Goal: Information Seeking & Learning: Stay updated

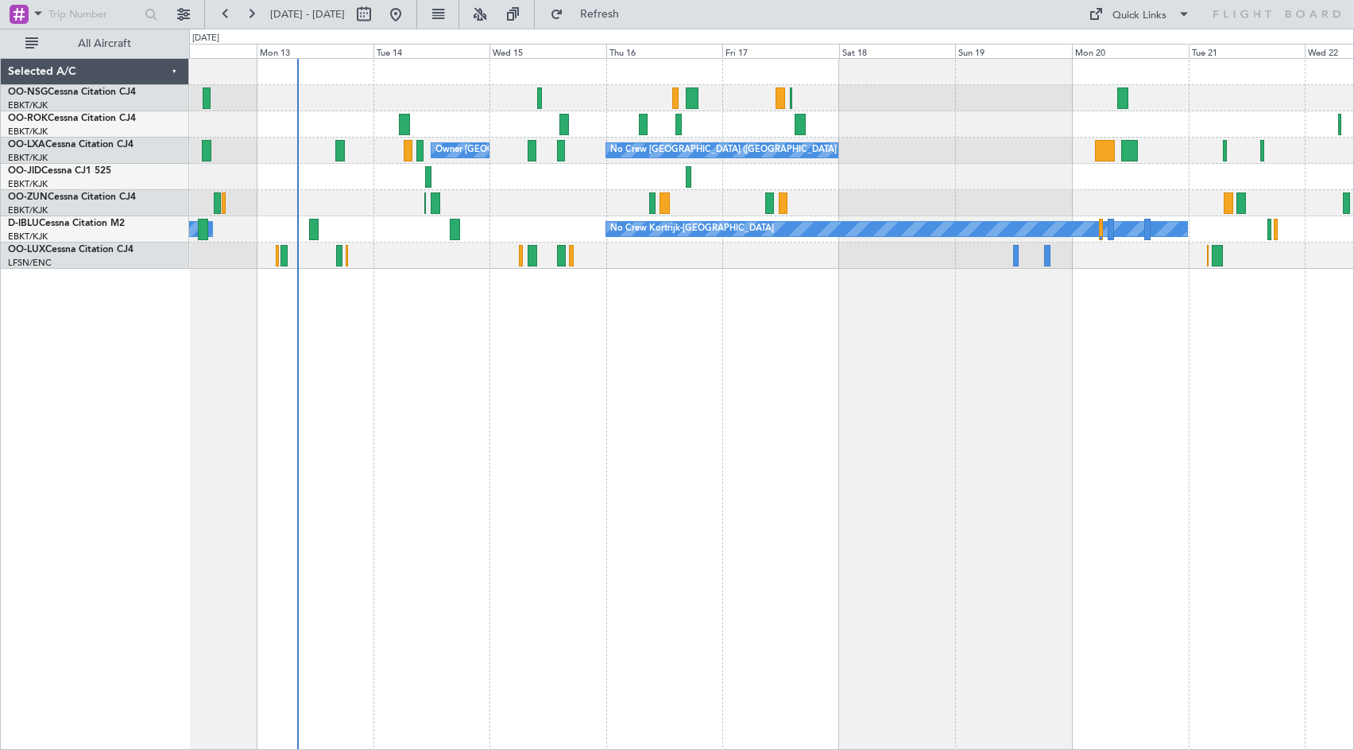
click at [707, 409] on div "Owner [GEOGRAPHIC_DATA]-[GEOGRAPHIC_DATA] No Crew [GEOGRAPHIC_DATA] (Brussels N…" at bounding box center [771, 404] width 1165 height 692
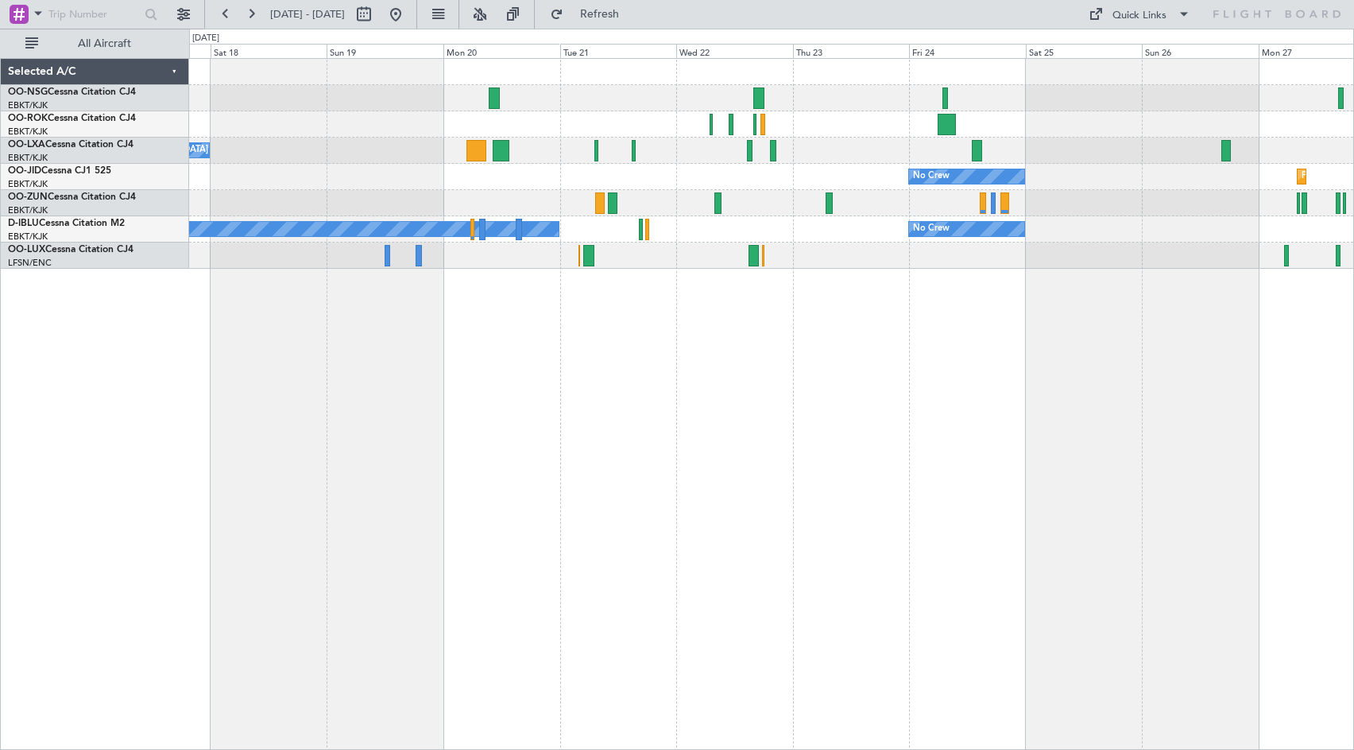
click at [445, 352] on div "No Crew [GEOGRAPHIC_DATA] ([GEOGRAPHIC_DATA] National) No Crew Planned Maint [G…" at bounding box center [771, 404] width 1165 height 692
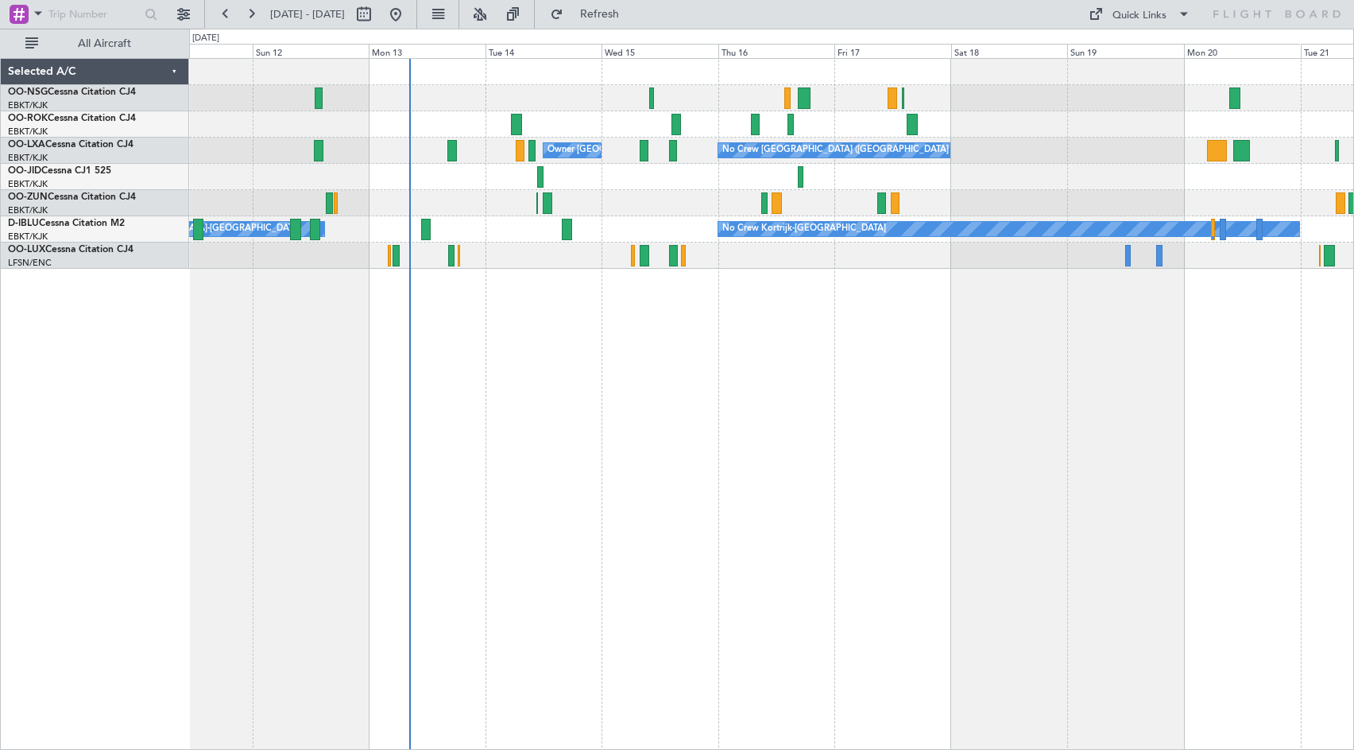
click at [1176, 406] on div "No Crew [GEOGRAPHIC_DATA] ([GEOGRAPHIC_DATA] National) Owner [GEOGRAPHIC_DATA]-…" at bounding box center [771, 404] width 1165 height 692
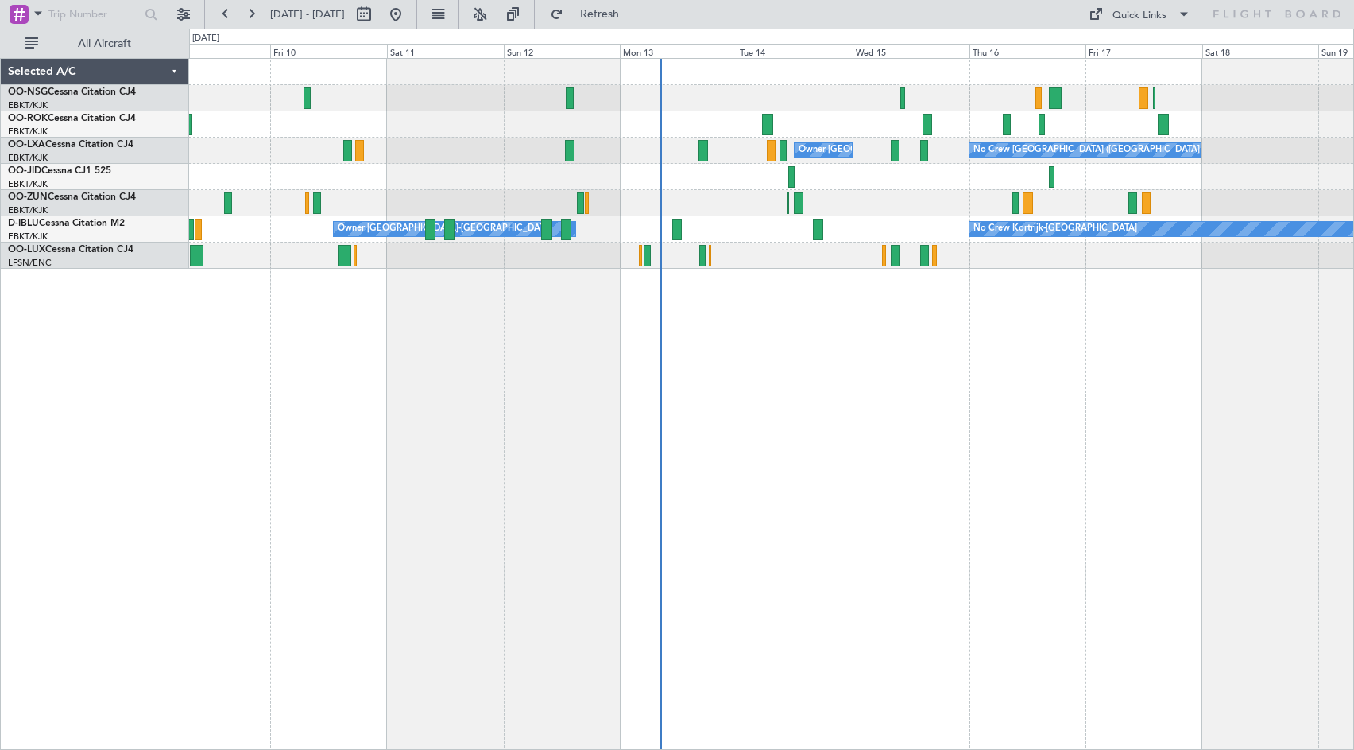
click at [913, 384] on div "No Crew [GEOGRAPHIC_DATA] ([GEOGRAPHIC_DATA] National) Owner [GEOGRAPHIC_DATA]-…" at bounding box center [771, 404] width 1165 height 692
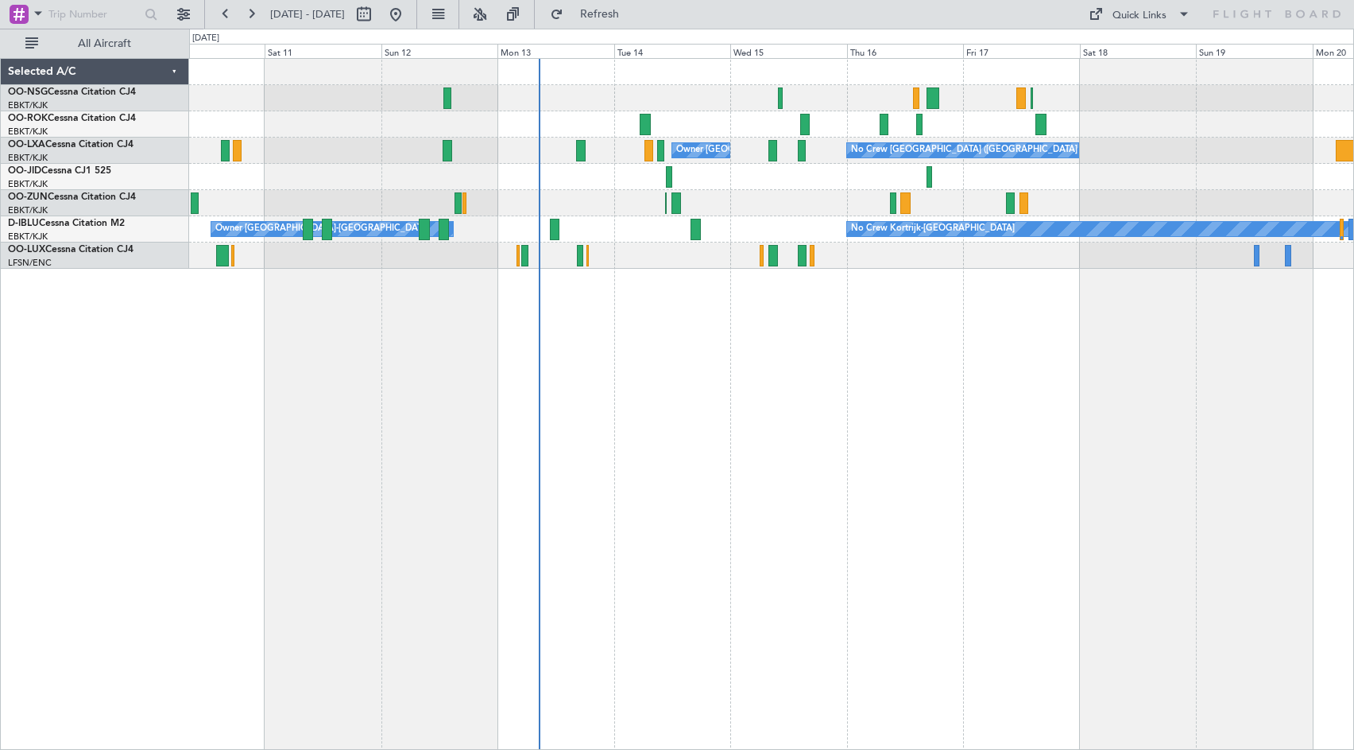
click at [811, 194] on div "No Crew [GEOGRAPHIC_DATA] ([GEOGRAPHIC_DATA] National) Owner [GEOGRAPHIC_DATA]-…" at bounding box center [771, 164] width 1164 height 210
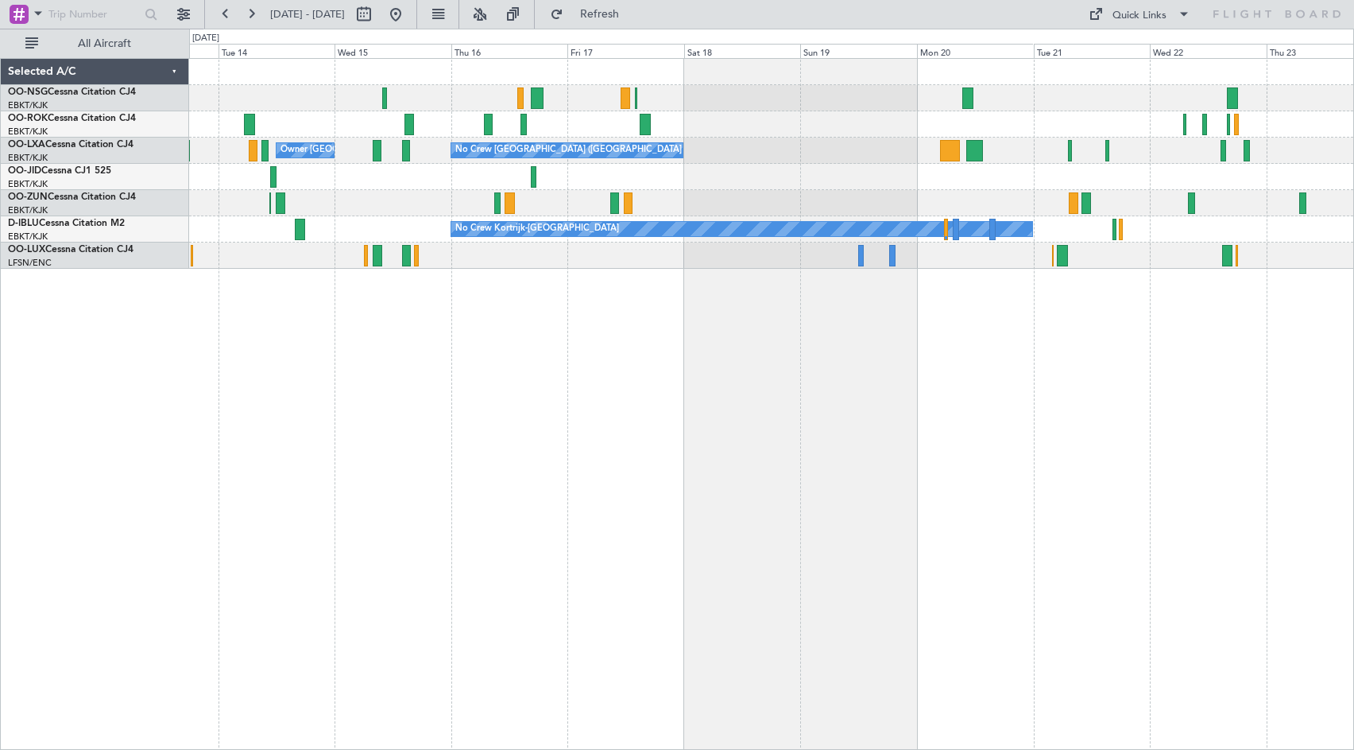
click at [607, 176] on div "No Crew [GEOGRAPHIC_DATA] ([GEOGRAPHIC_DATA] National) Owner [GEOGRAPHIC_DATA]-…" at bounding box center [771, 164] width 1164 height 210
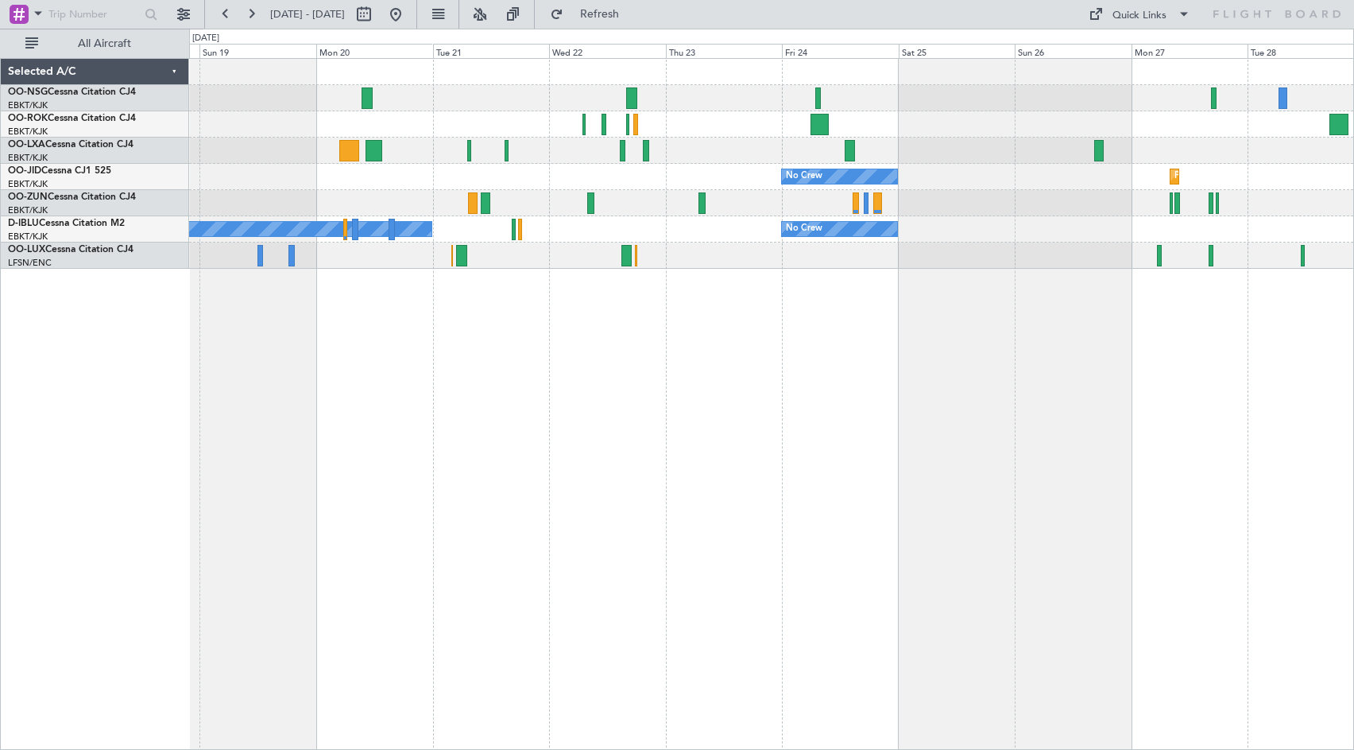
click at [622, 197] on div "No Crew [GEOGRAPHIC_DATA] ([GEOGRAPHIC_DATA] National) No Crew Planned Maint [G…" at bounding box center [771, 164] width 1164 height 210
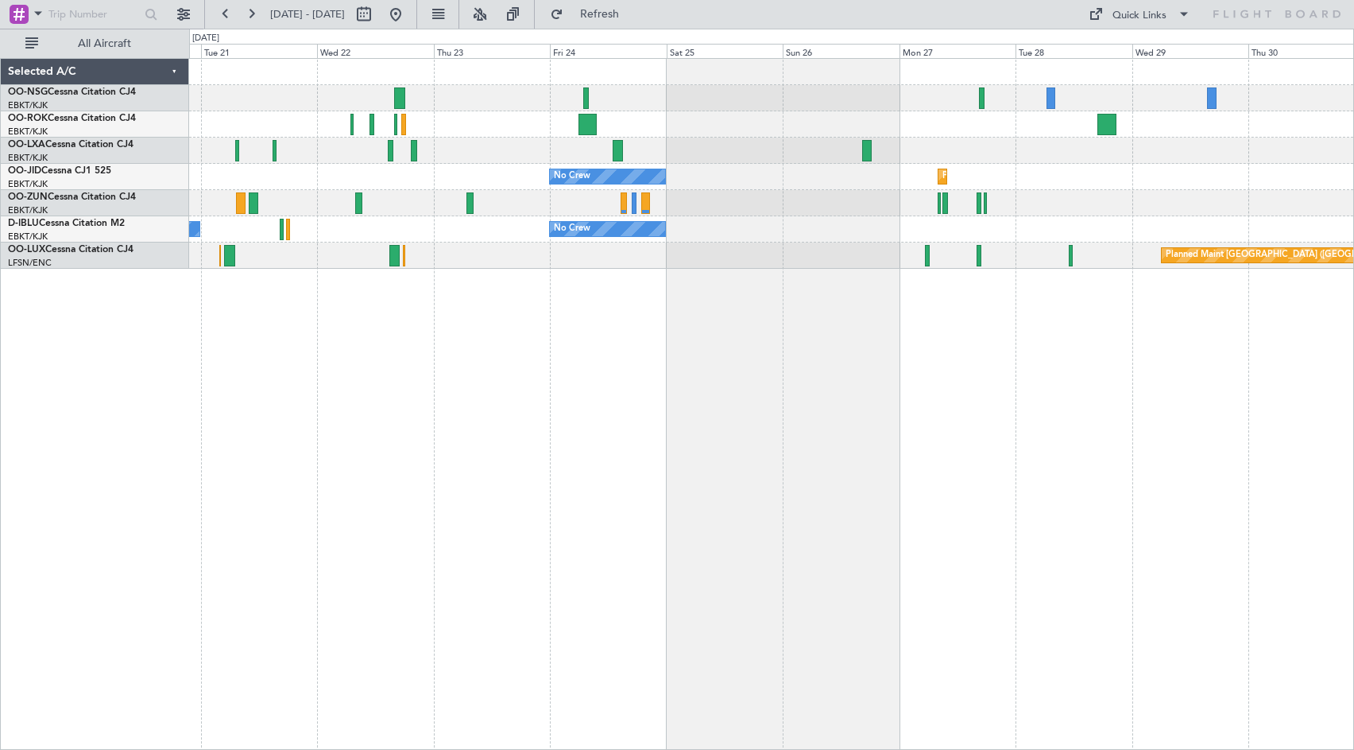
click at [664, 150] on div "No Crew Planned Maint [GEOGRAPHIC_DATA]-[GEOGRAPHIC_DATA] No Crew Kortrijk-[GEO…" at bounding box center [771, 164] width 1164 height 210
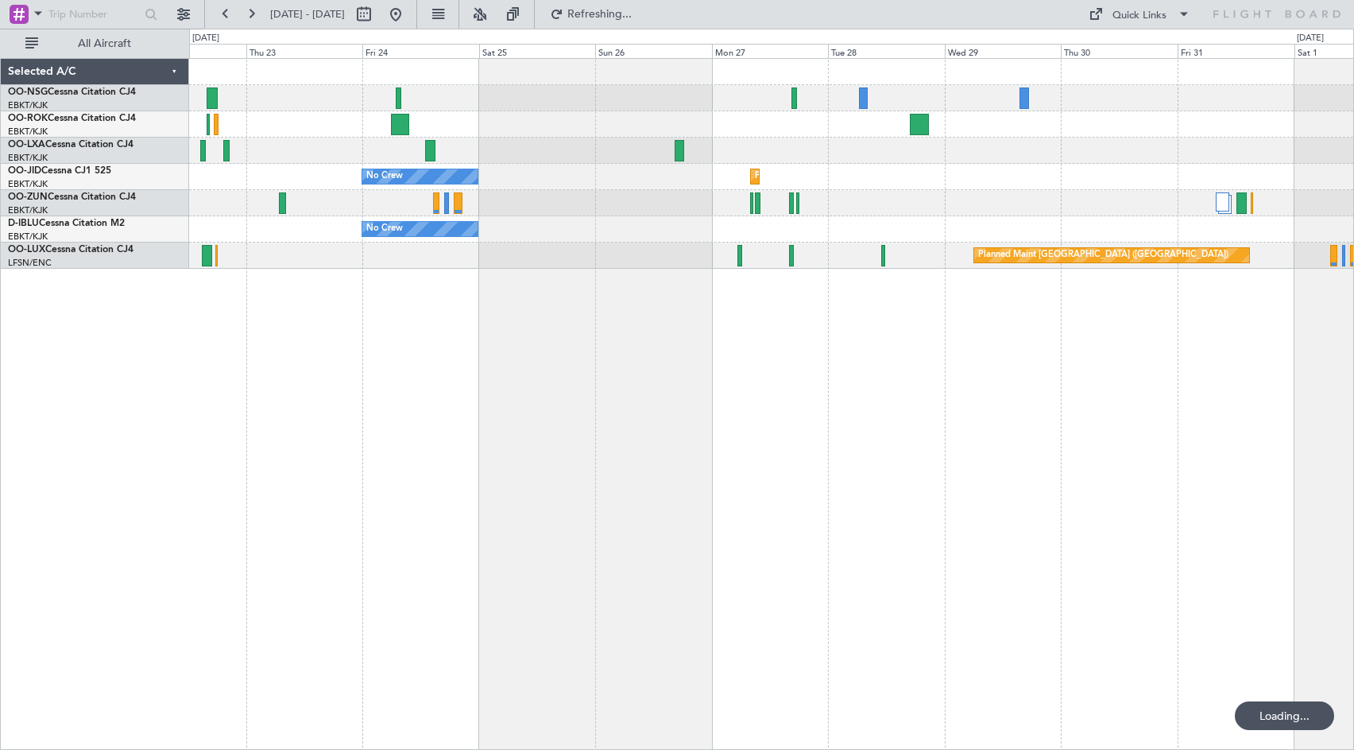
click at [747, 138] on div "No Crew Planned Maint [GEOGRAPHIC_DATA]-[GEOGRAPHIC_DATA] No Crew No Crew Kortr…" at bounding box center [771, 164] width 1164 height 210
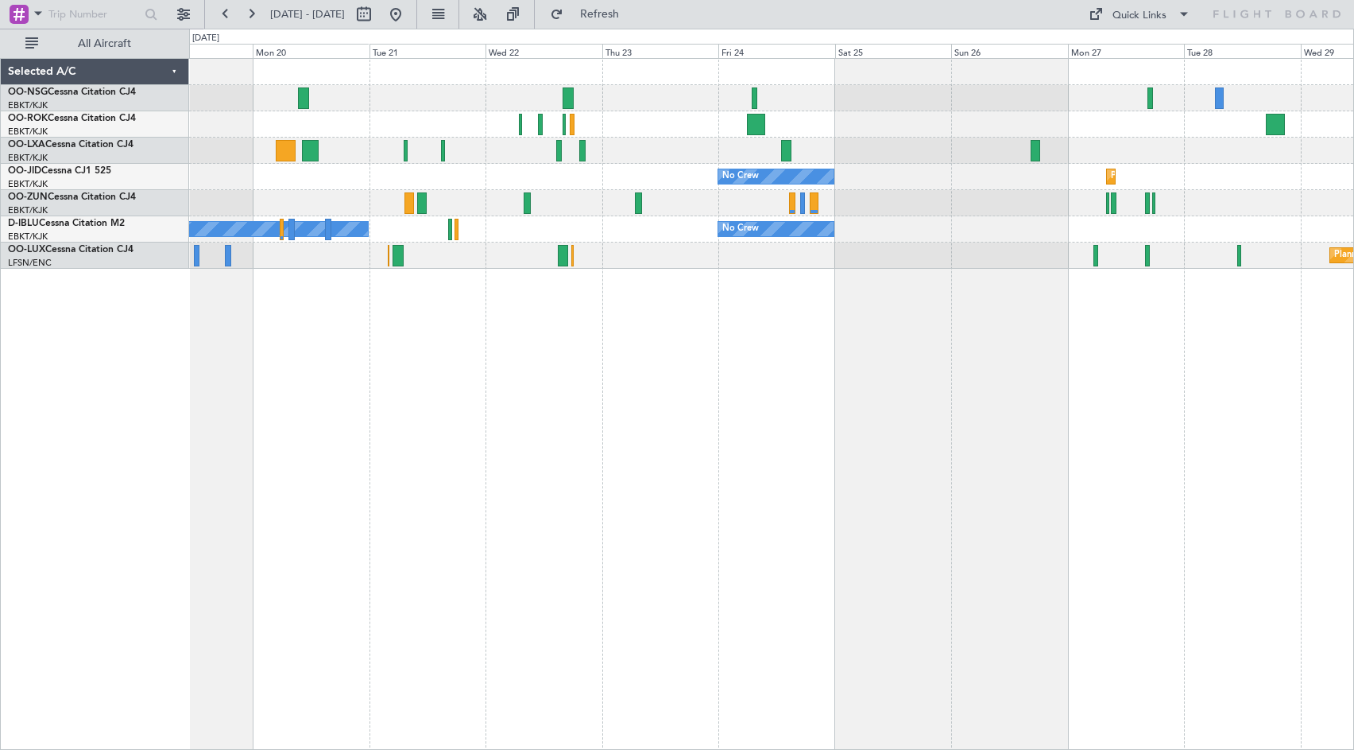
click at [876, 350] on div "No Crew [GEOGRAPHIC_DATA] ([GEOGRAPHIC_DATA] National) No Crew Planned Maint [G…" at bounding box center [771, 404] width 1165 height 692
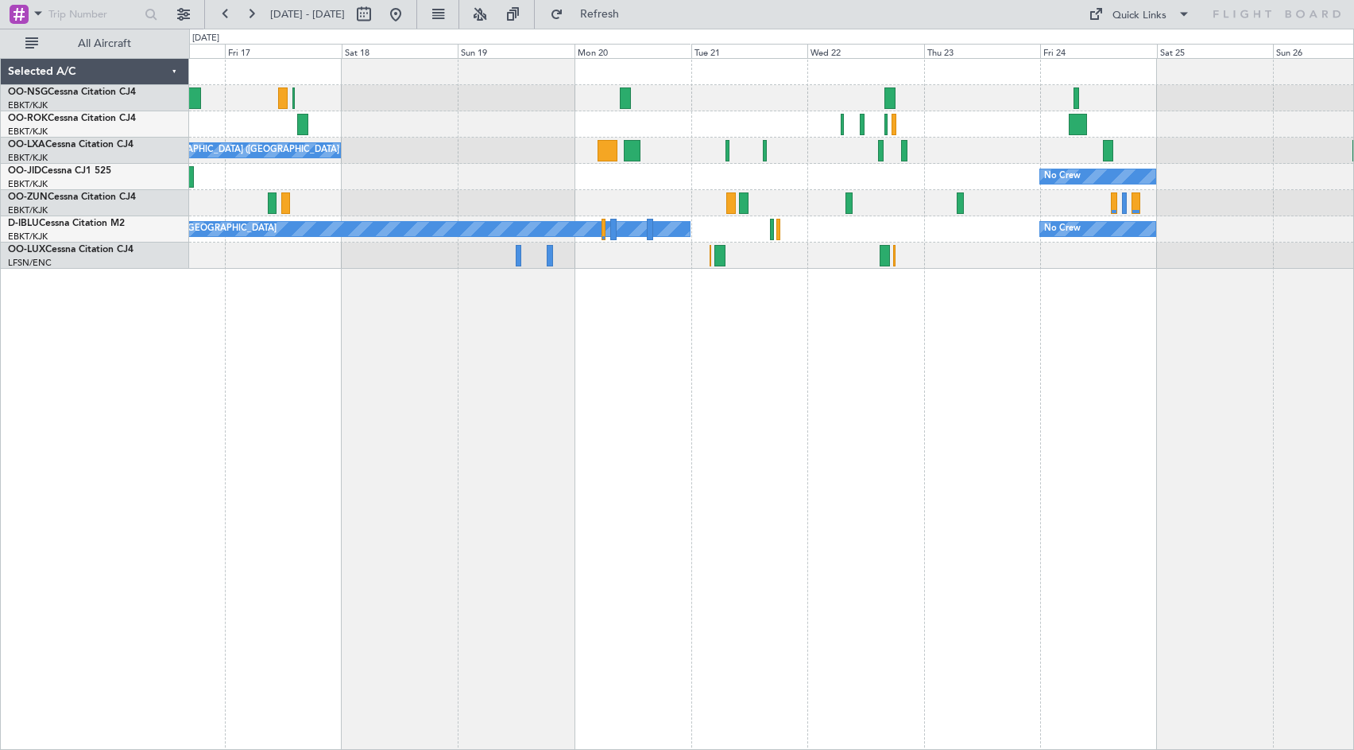
click at [983, 344] on div "No Crew [GEOGRAPHIC_DATA] ([GEOGRAPHIC_DATA] National) Owner [GEOGRAPHIC_DATA]-…" at bounding box center [771, 404] width 1165 height 692
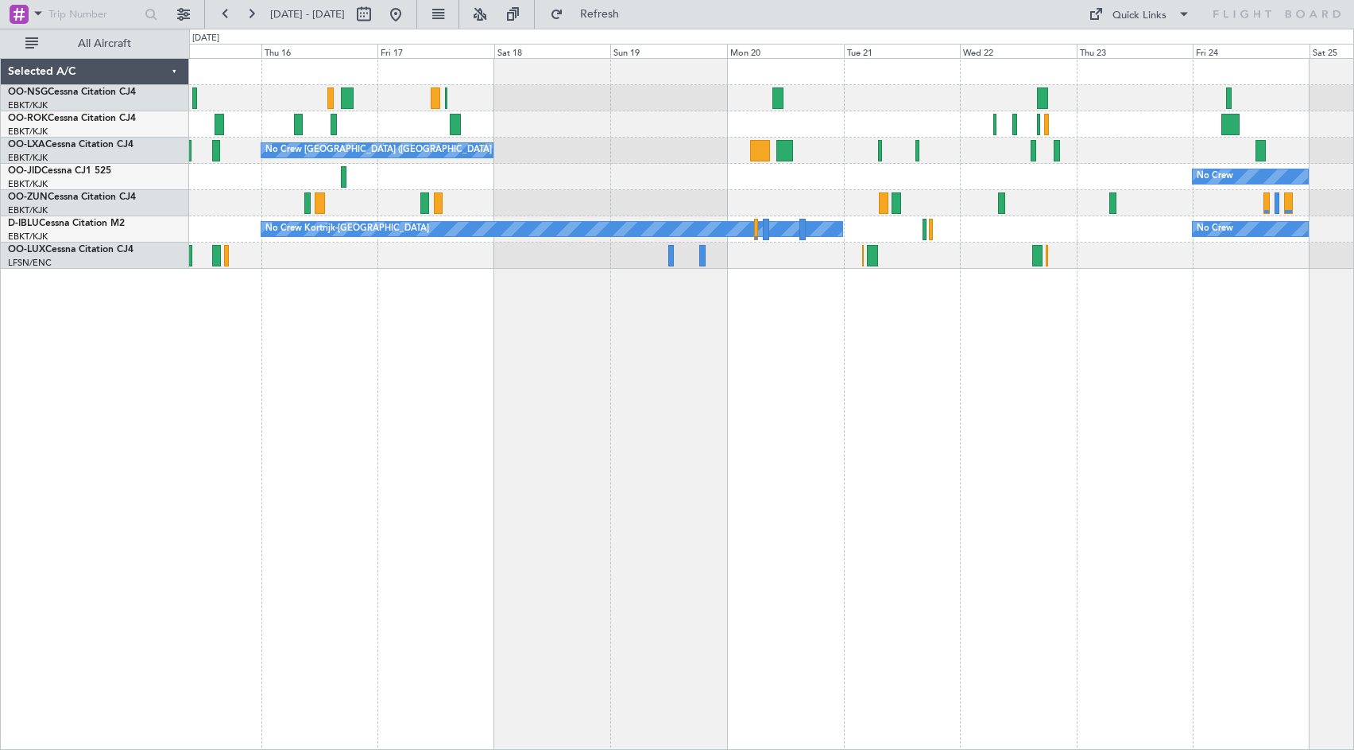
click at [975, 351] on div "No Crew [GEOGRAPHIC_DATA] ([GEOGRAPHIC_DATA] National) Owner [GEOGRAPHIC_DATA]-…" at bounding box center [771, 404] width 1165 height 692
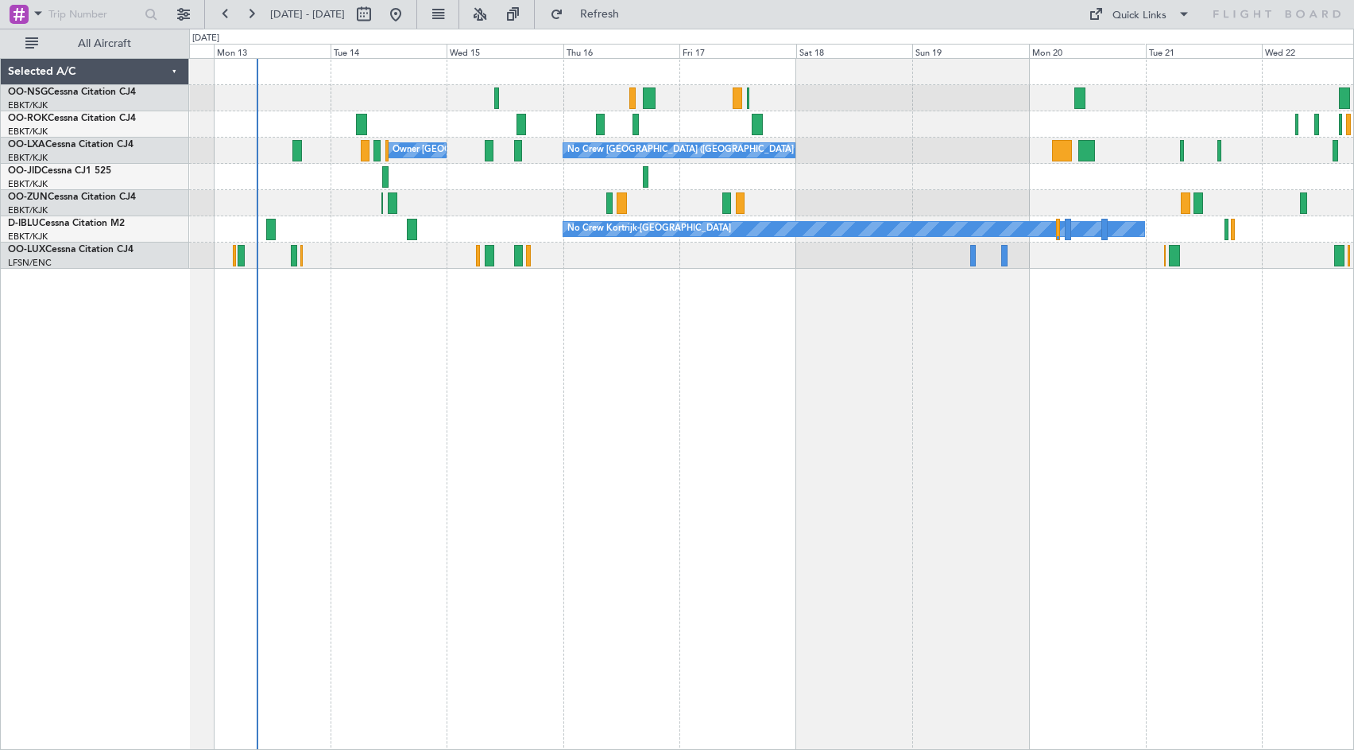
click at [682, 348] on div "No Crew [GEOGRAPHIC_DATA] ([GEOGRAPHIC_DATA] National) Owner [GEOGRAPHIC_DATA]-…" at bounding box center [771, 404] width 1165 height 692
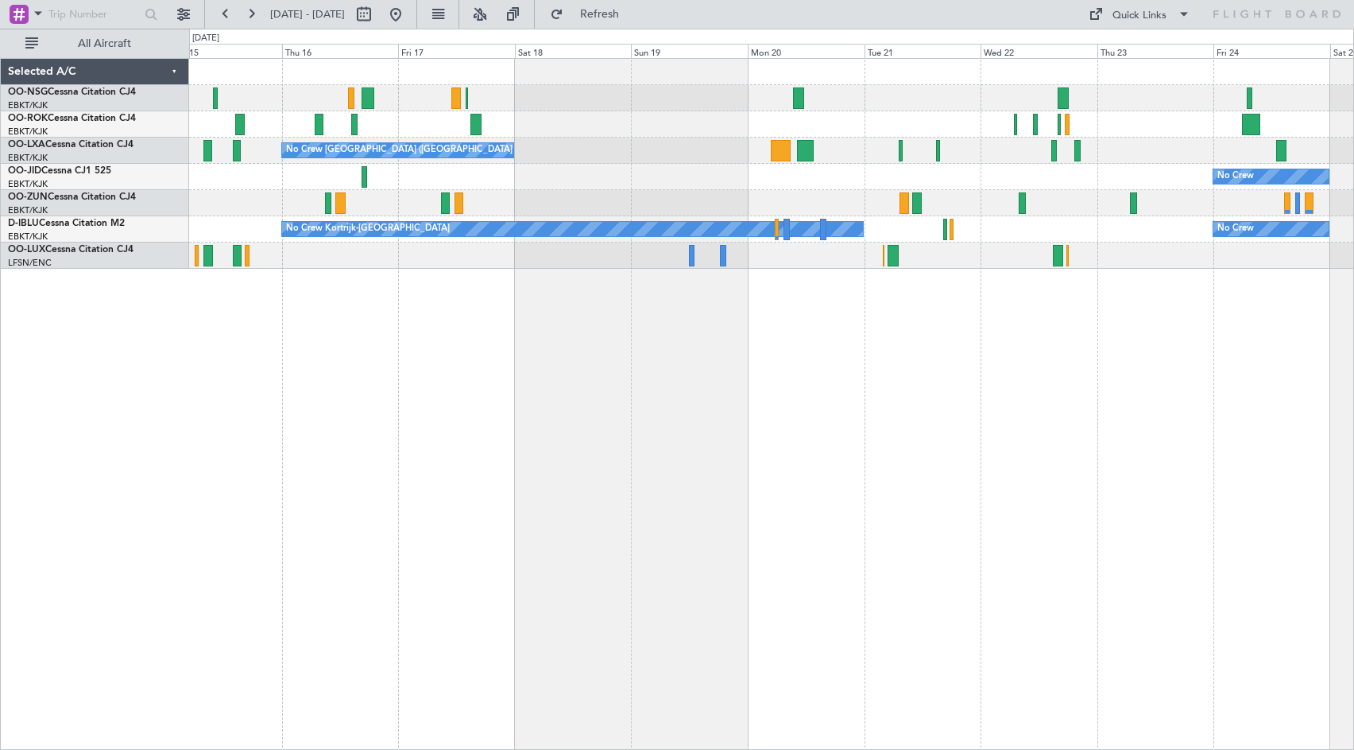
click at [815, 314] on div "No Crew [GEOGRAPHIC_DATA] ([GEOGRAPHIC_DATA] National) Owner [GEOGRAPHIC_DATA]-…" at bounding box center [771, 404] width 1165 height 692
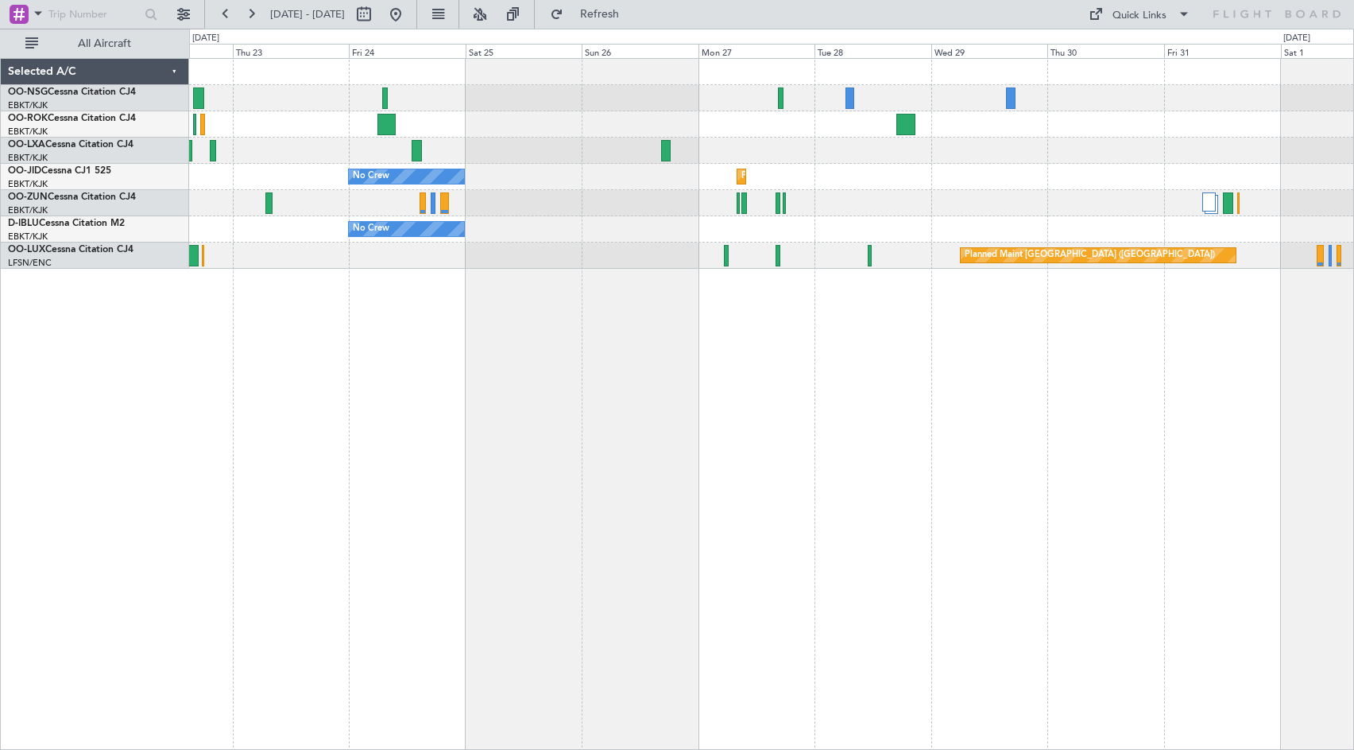
click at [340, 335] on div "No Crew Planned Maint [GEOGRAPHIC_DATA]-[GEOGRAPHIC_DATA] No Crew No Crew Kortr…" at bounding box center [771, 404] width 1165 height 692
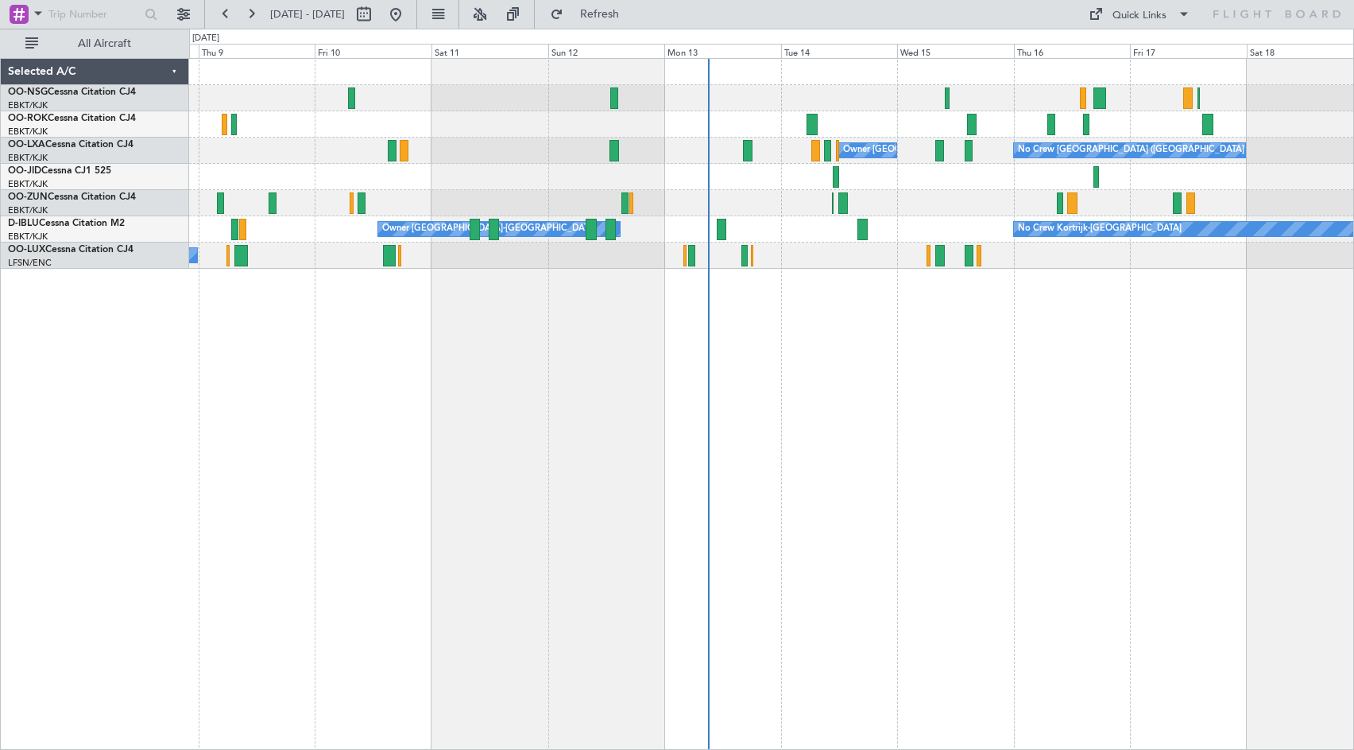
click at [1048, 397] on div "No Crew [GEOGRAPHIC_DATA] ([GEOGRAPHIC_DATA] National) Owner [GEOGRAPHIC_DATA]-…" at bounding box center [771, 404] width 1165 height 692
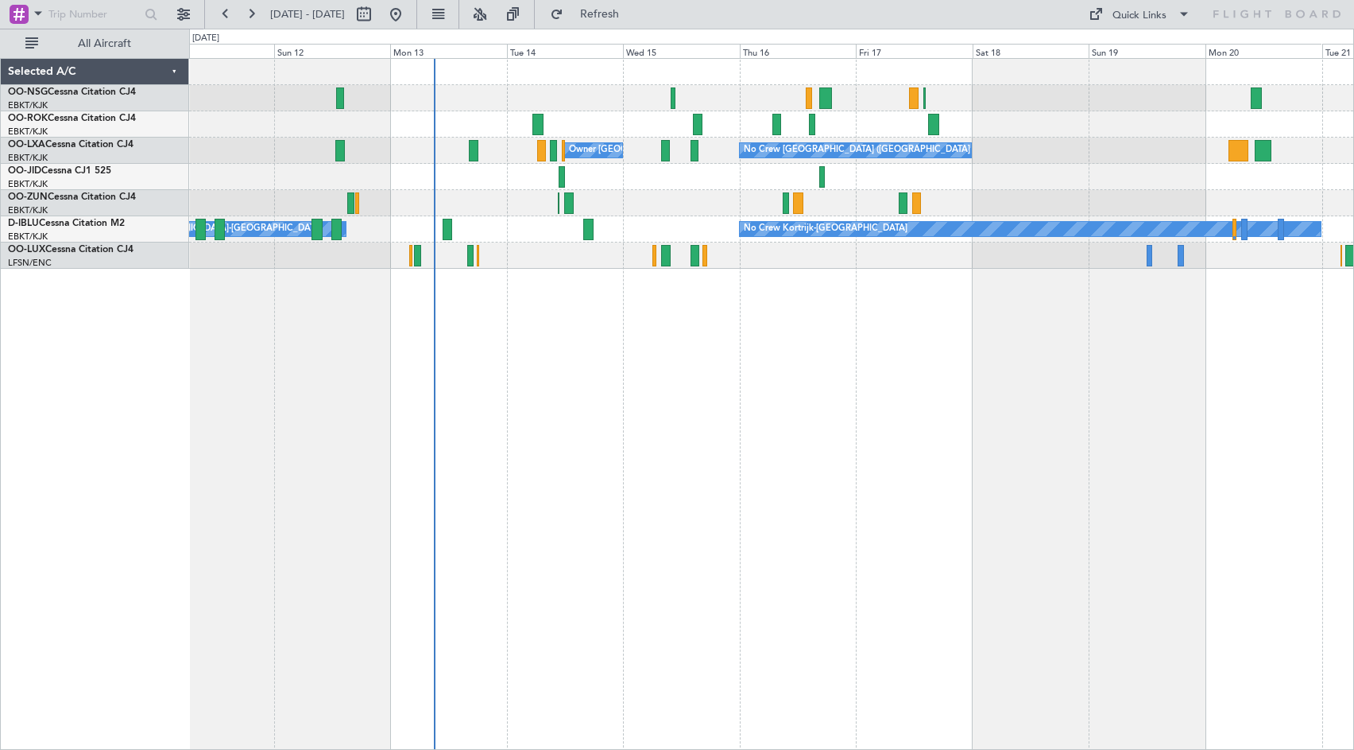
click at [984, 179] on div at bounding box center [771, 177] width 1164 height 26
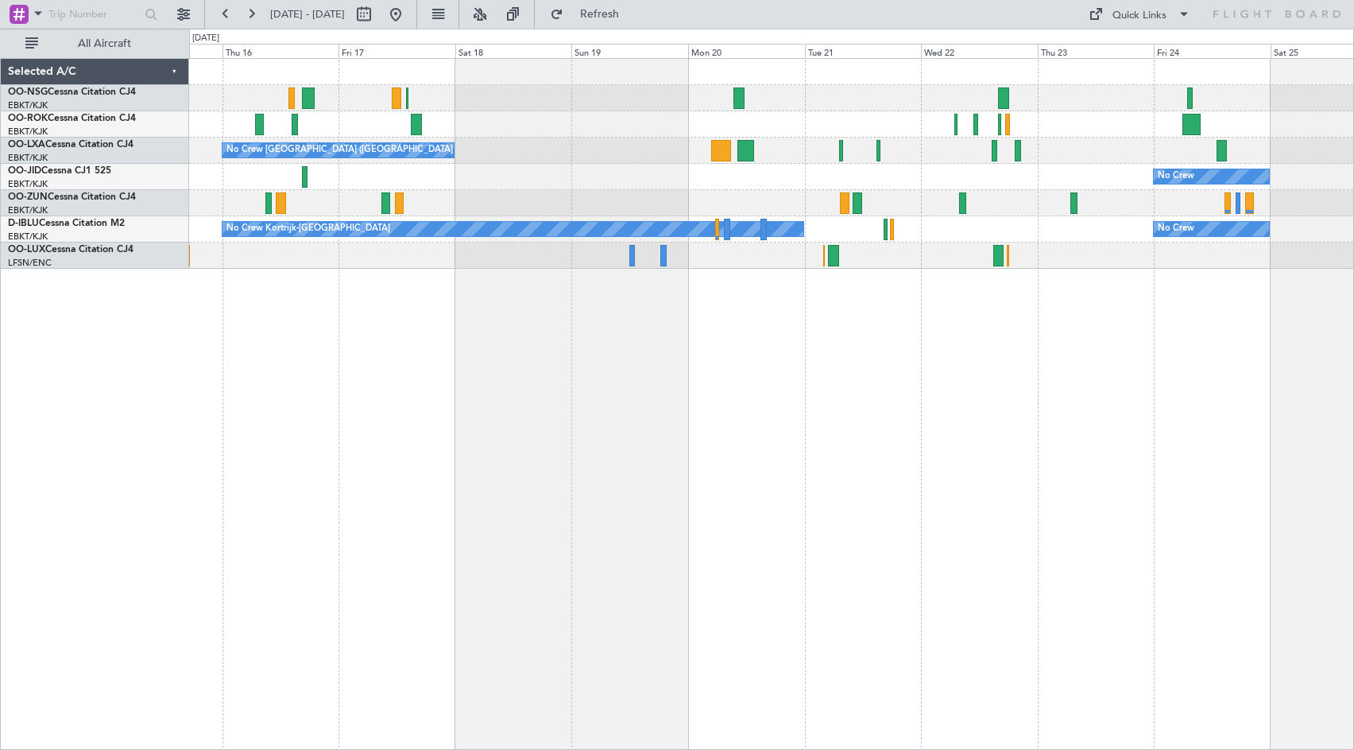
click at [766, 128] on div at bounding box center [771, 124] width 1164 height 26
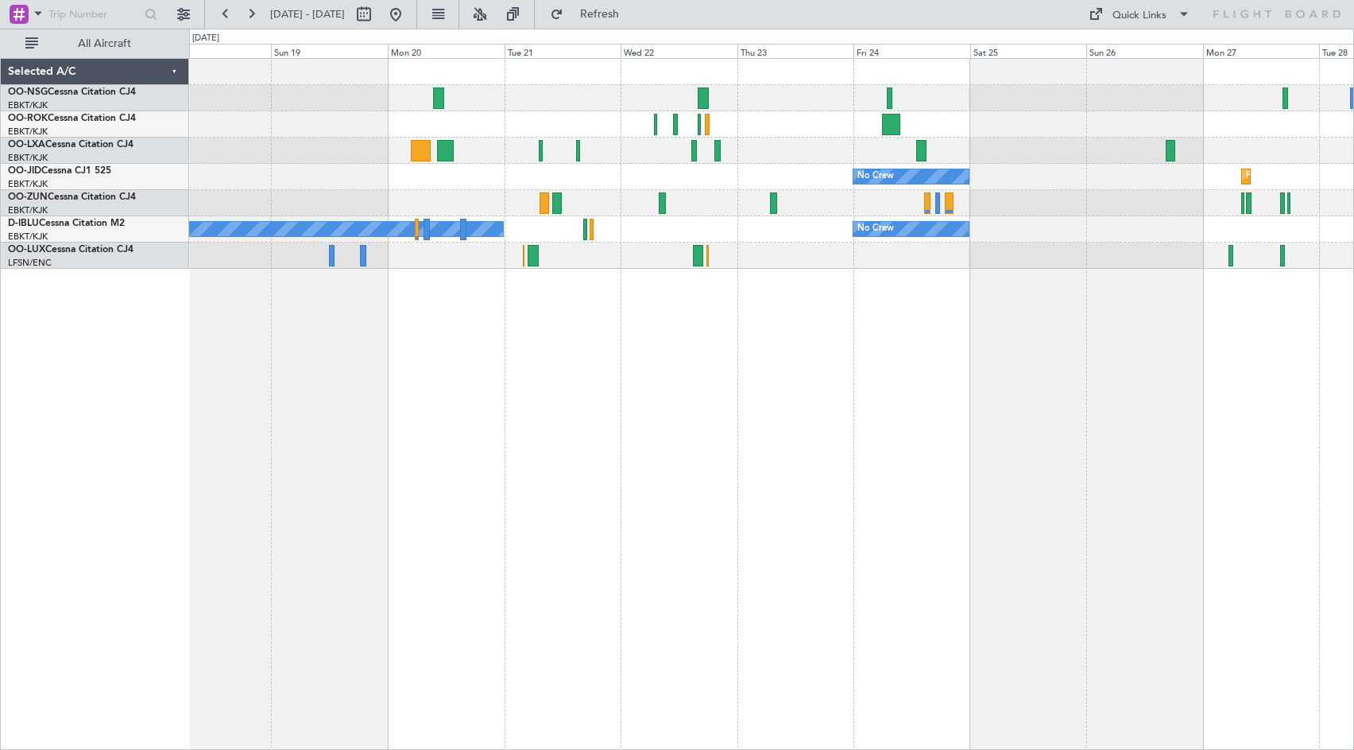
click at [714, 169] on div "No Crew [GEOGRAPHIC_DATA] ([GEOGRAPHIC_DATA] National) No Crew Planned Maint [G…" at bounding box center [771, 164] width 1164 height 210
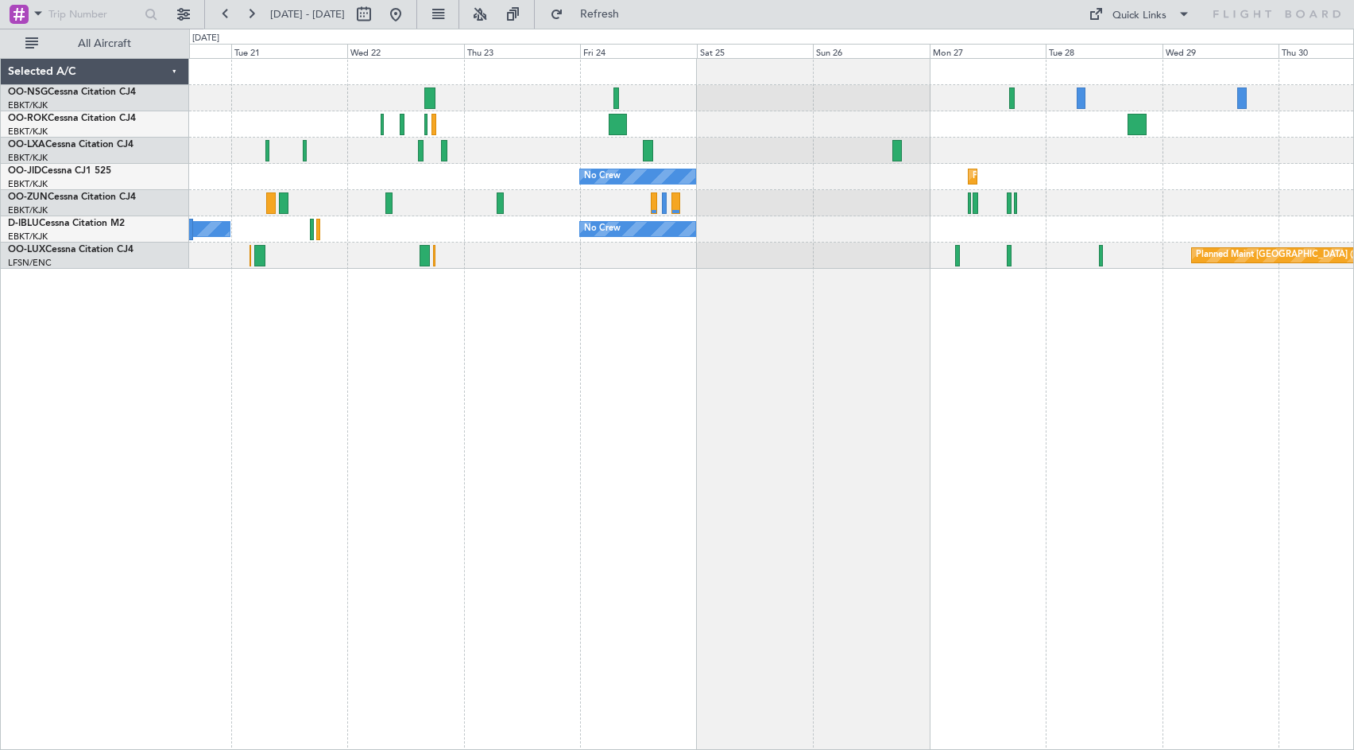
click at [1022, 149] on div at bounding box center [771, 151] width 1164 height 26
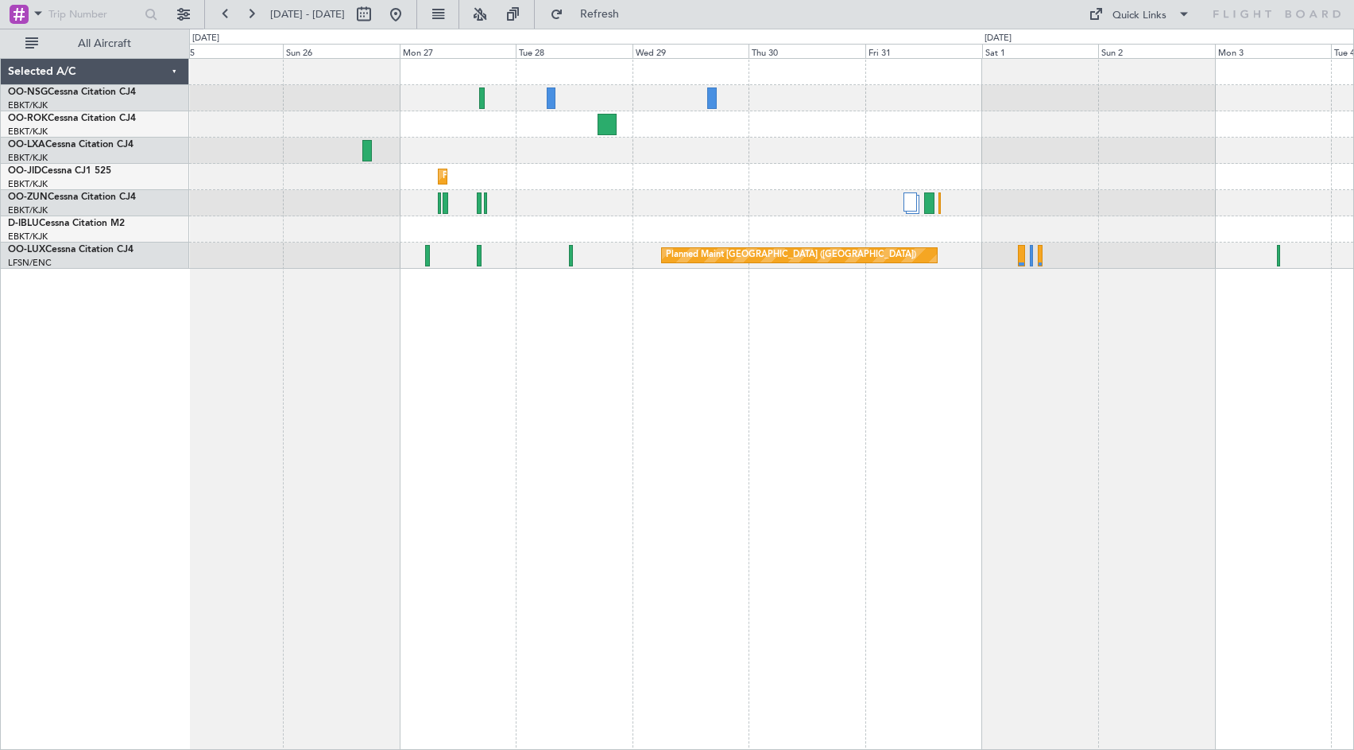
click at [688, 192] on div "Planned Maint Kortrijk-[GEOGRAPHIC_DATA] No Crew No Crew Planned Maint [GEOGRAP…" at bounding box center [771, 164] width 1164 height 210
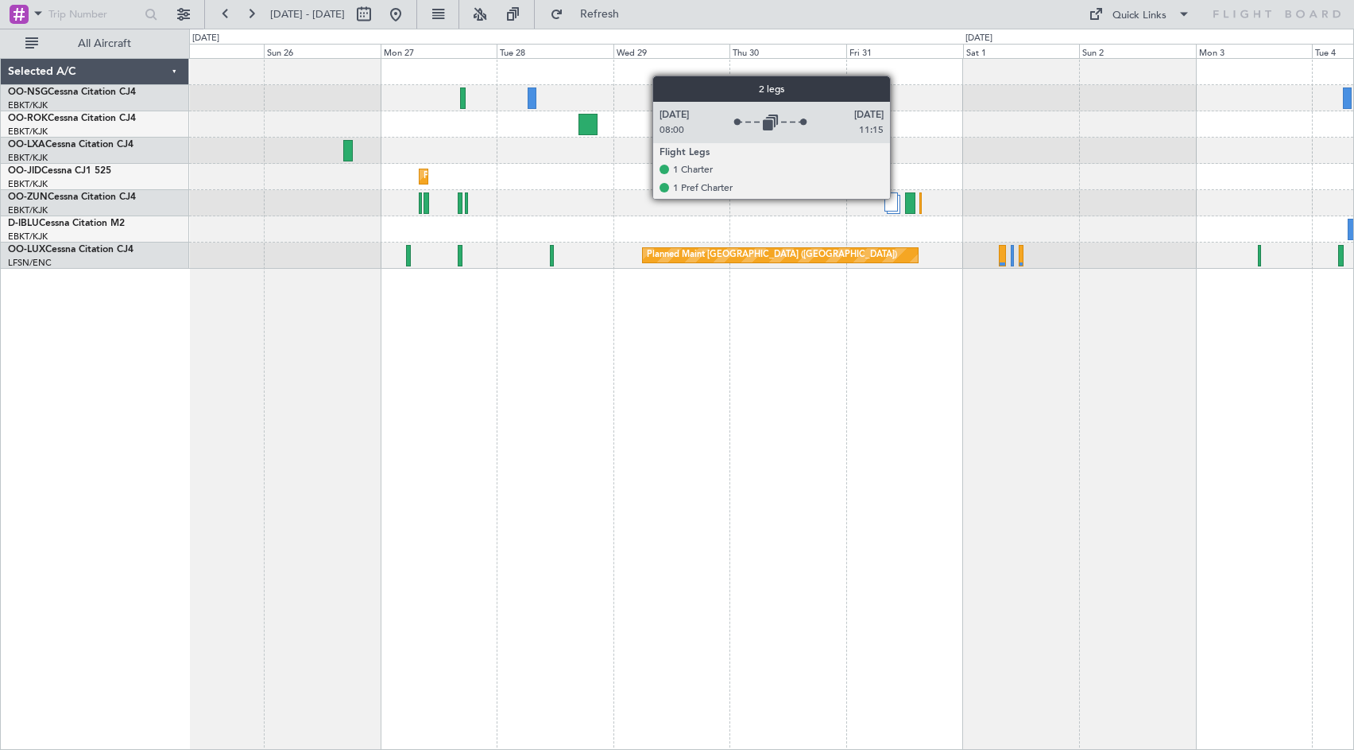
click at [897, 198] on div at bounding box center [892, 201] width 14 height 19
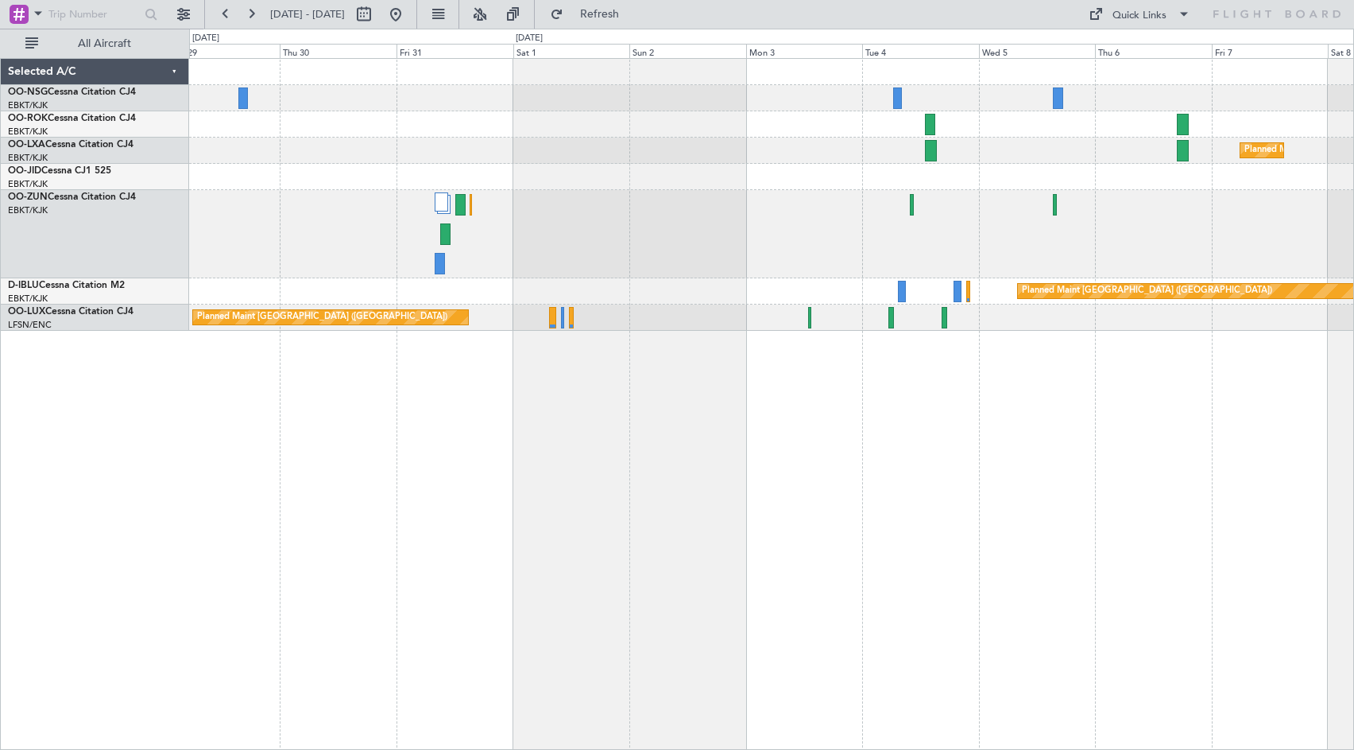
click at [655, 175] on div "Planned Maint Kortrijk-[GEOGRAPHIC_DATA] Planned Maint [GEOGRAPHIC_DATA]-[GEOGR…" at bounding box center [771, 195] width 1164 height 272
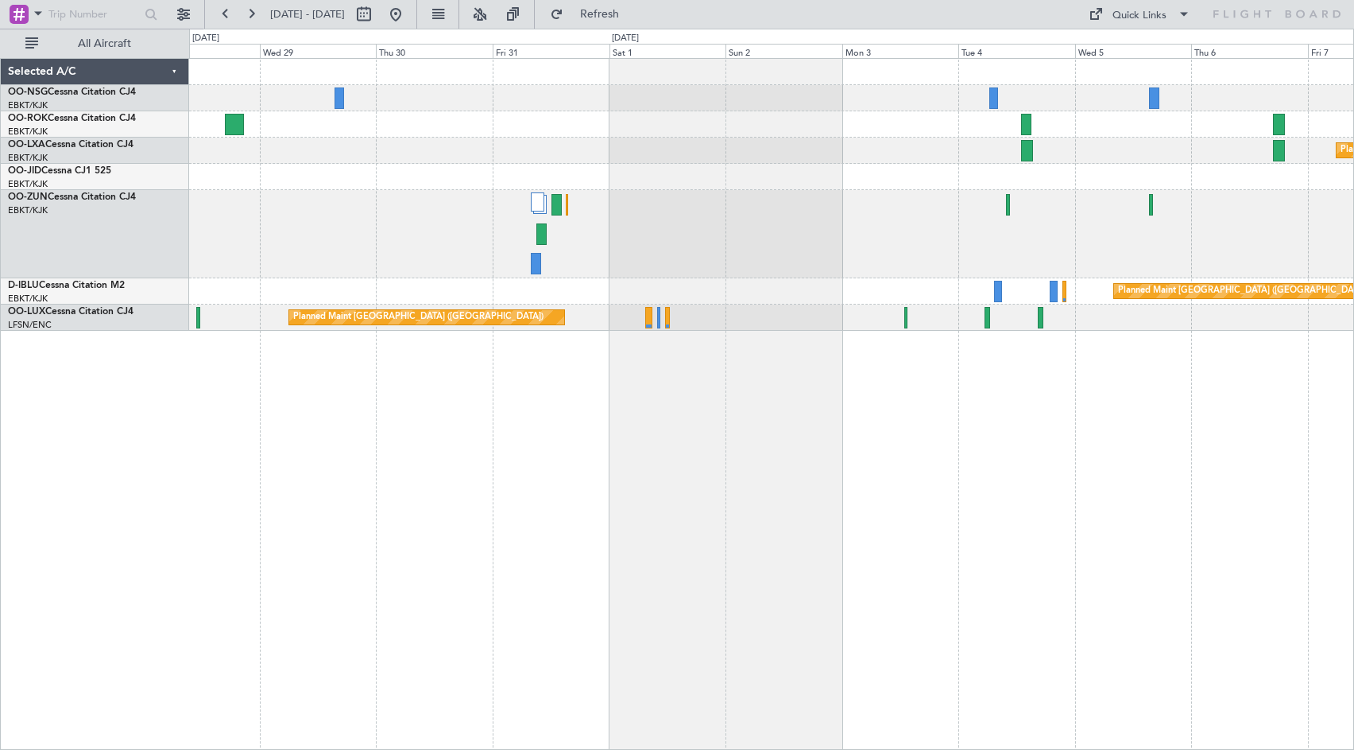
click at [1296, 185] on div "Planned Maint Kortrijk-[GEOGRAPHIC_DATA] Planned Maint [GEOGRAPHIC_DATA]-[GEOGR…" at bounding box center [771, 195] width 1164 height 272
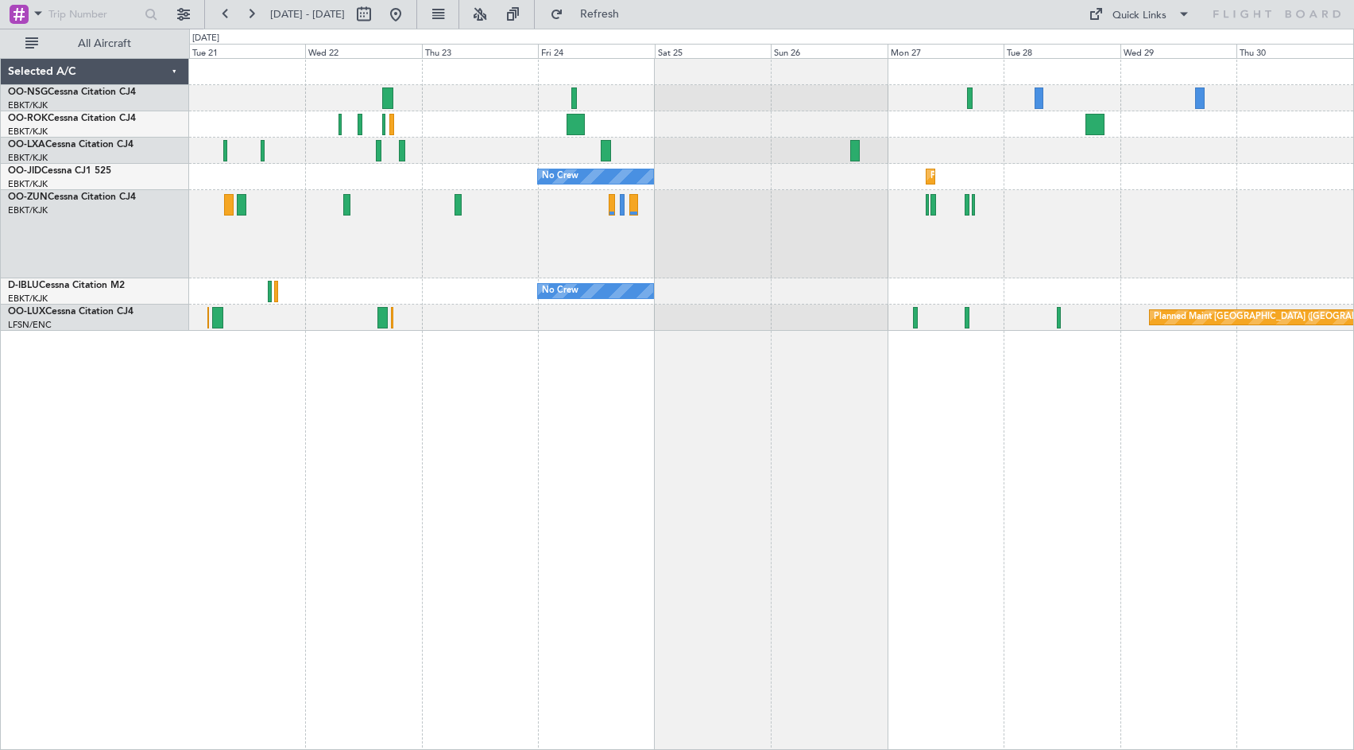
click at [1198, 258] on div "Planned Maint Kortrijk-[GEOGRAPHIC_DATA] No Crew No Crew No Crew Kortrijk-[GEOG…" at bounding box center [771, 195] width 1164 height 272
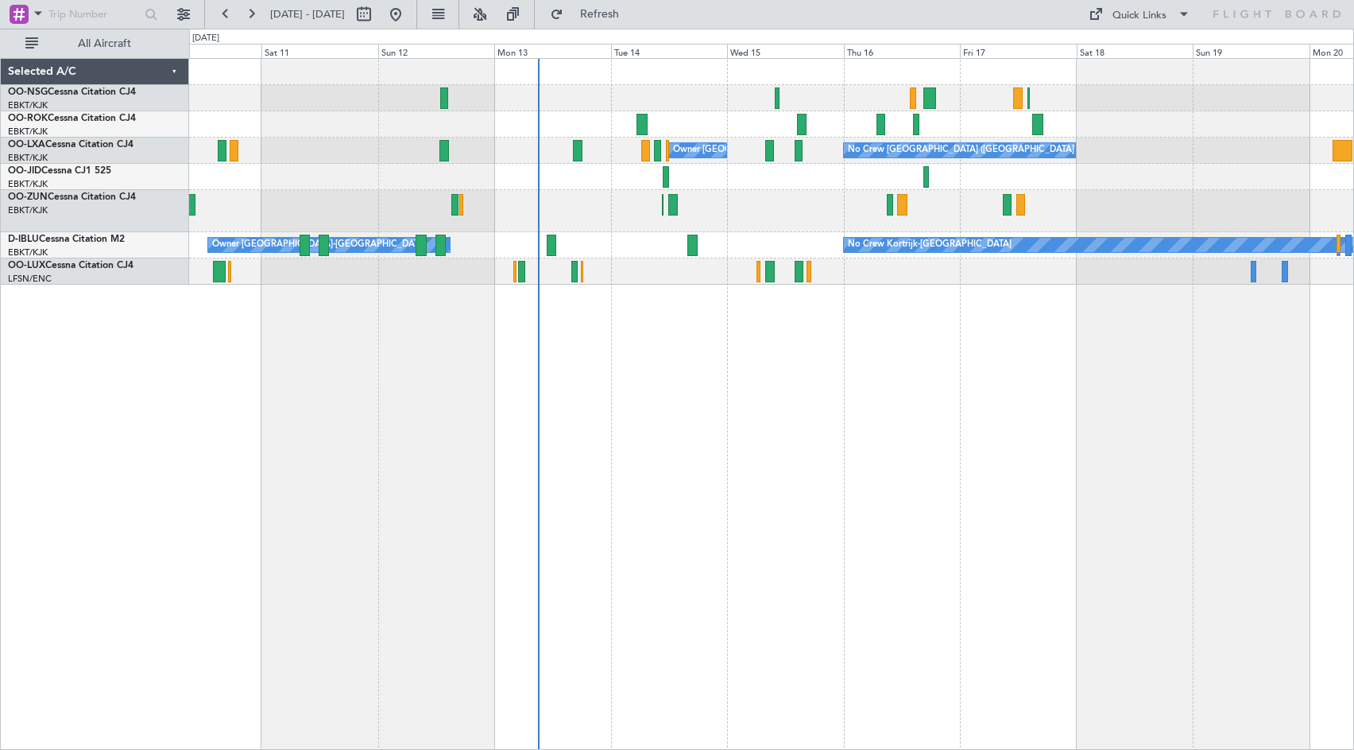
click at [968, 361] on div "No Crew [GEOGRAPHIC_DATA] ([GEOGRAPHIC_DATA] National) Owner [GEOGRAPHIC_DATA]-…" at bounding box center [771, 404] width 1165 height 692
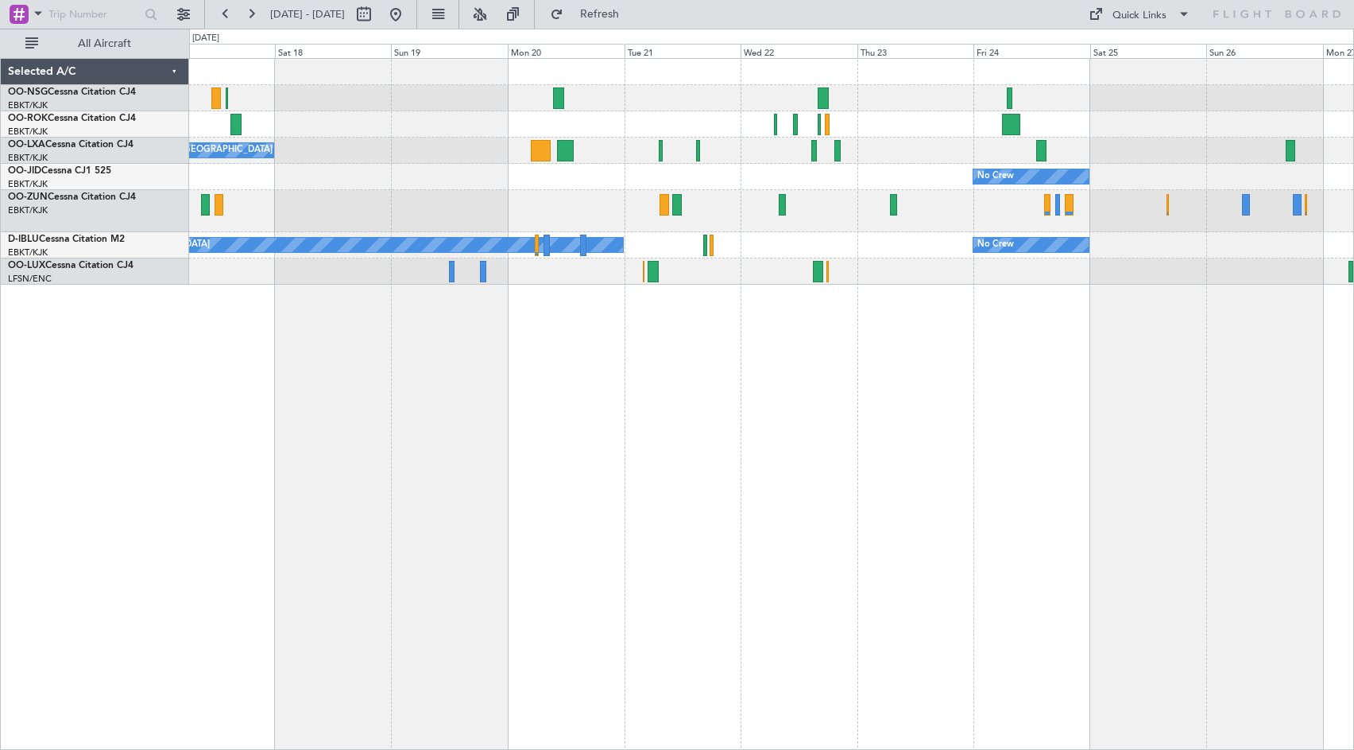
click at [456, 173] on div "No Crew Planned Maint [GEOGRAPHIC_DATA]-[GEOGRAPHIC_DATA]" at bounding box center [771, 177] width 1164 height 26
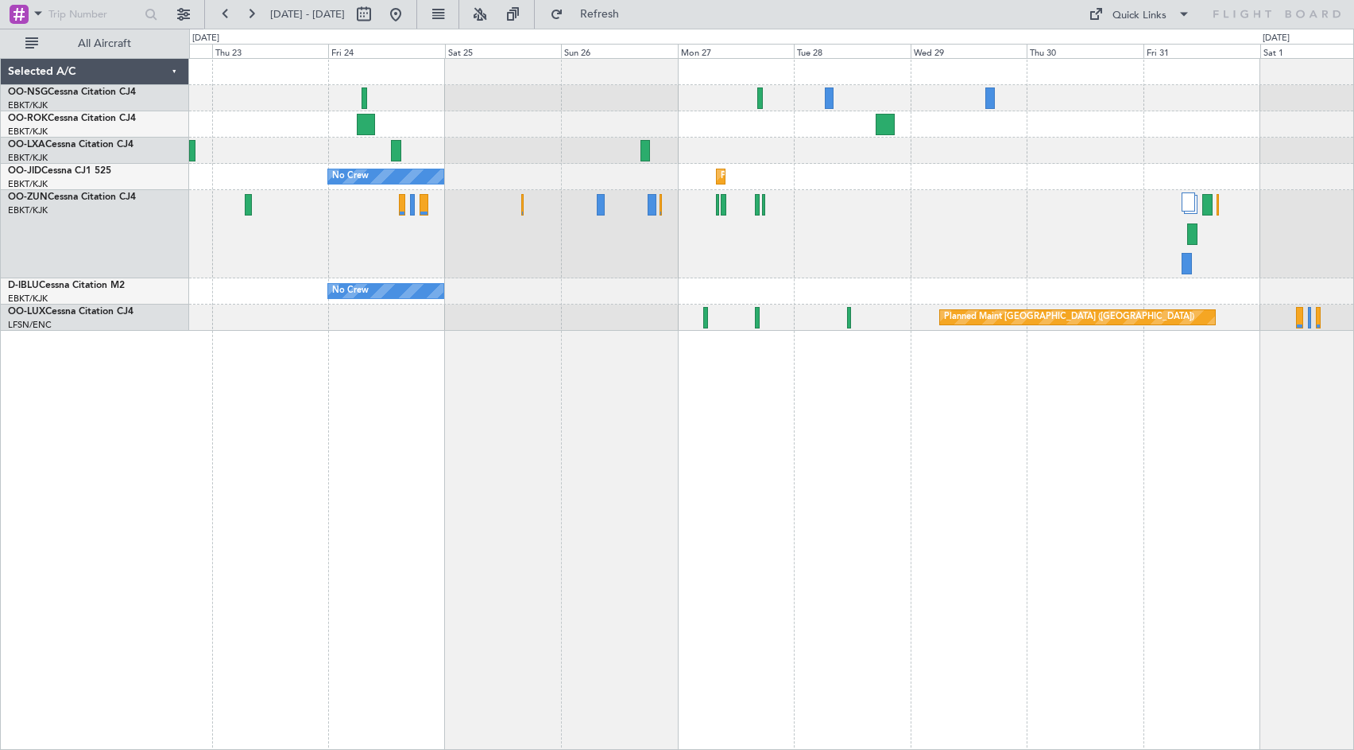
click at [48, 152] on div "No Crew Planned Maint [GEOGRAPHIC_DATA]-[GEOGRAPHIC_DATA] No Crew No Crew Kortr…" at bounding box center [677, 389] width 1354 height 721
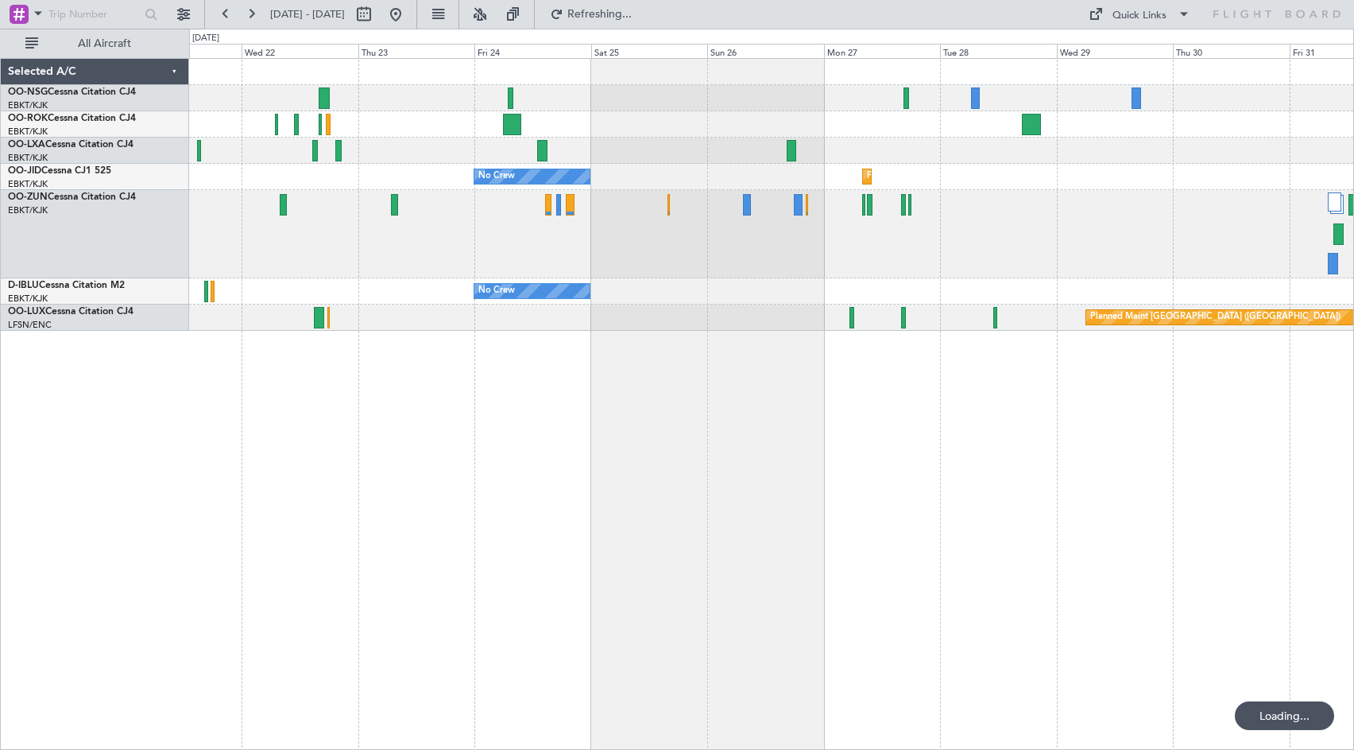
click at [727, 281] on div "Planned Maint Kortrijk-[GEOGRAPHIC_DATA] No Crew No Crew No Crew Kortrijk-[GEOG…" at bounding box center [771, 195] width 1164 height 272
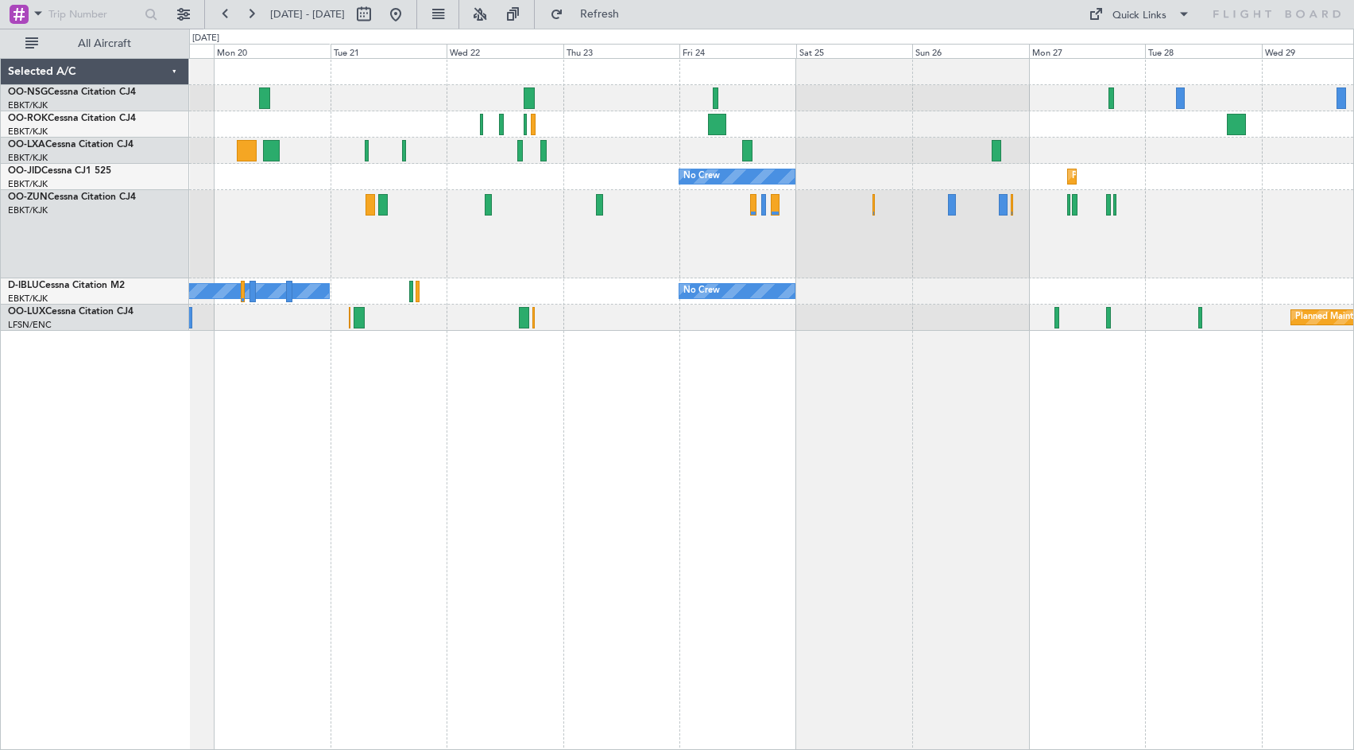
click at [735, 150] on div "No Crew [GEOGRAPHIC_DATA] ([GEOGRAPHIC_DATA] National)" at bounding box center [771, 151] width 1164 height 26
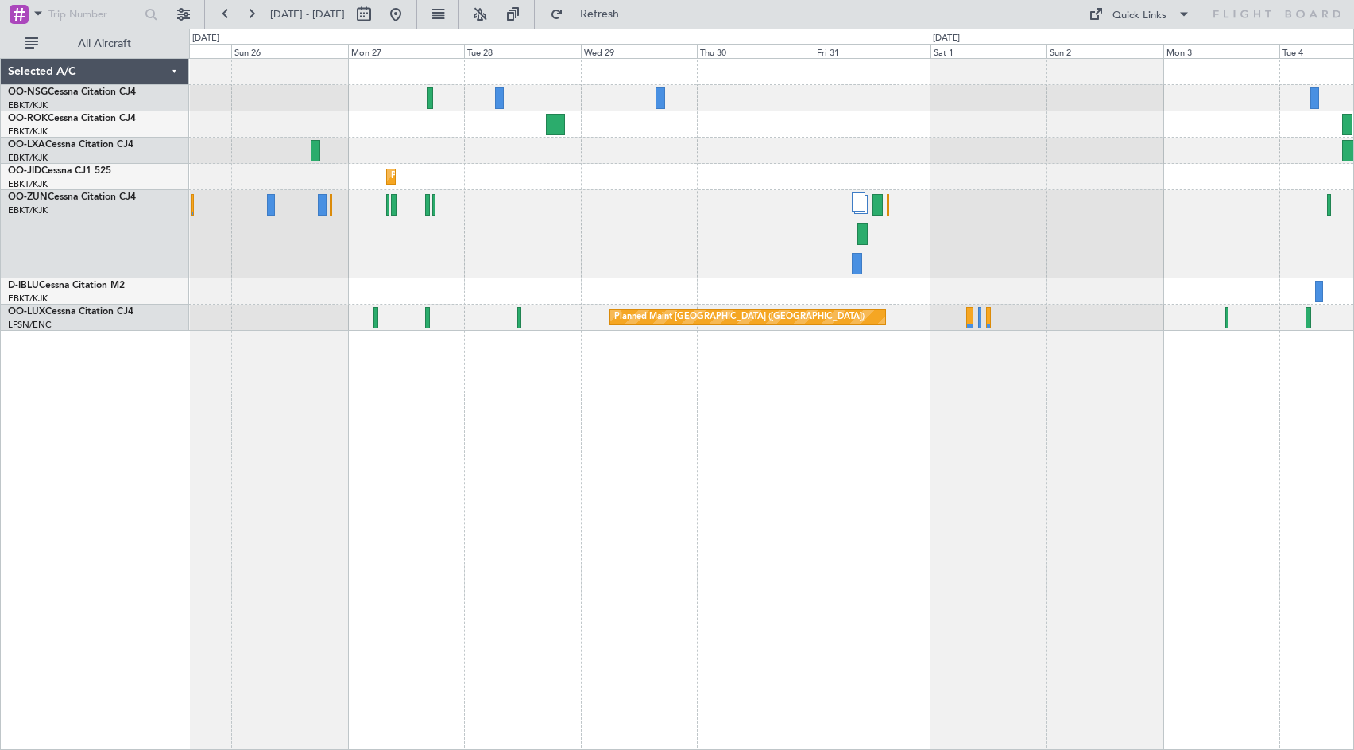
click at [383, 164] on div "Planned Maint Kortrijk-[GEOGRAPHIC_DATA] No Crew No Crew Planned Maint [GEOGRAP…" at bounding box center [771, 195] width 1164 height 272
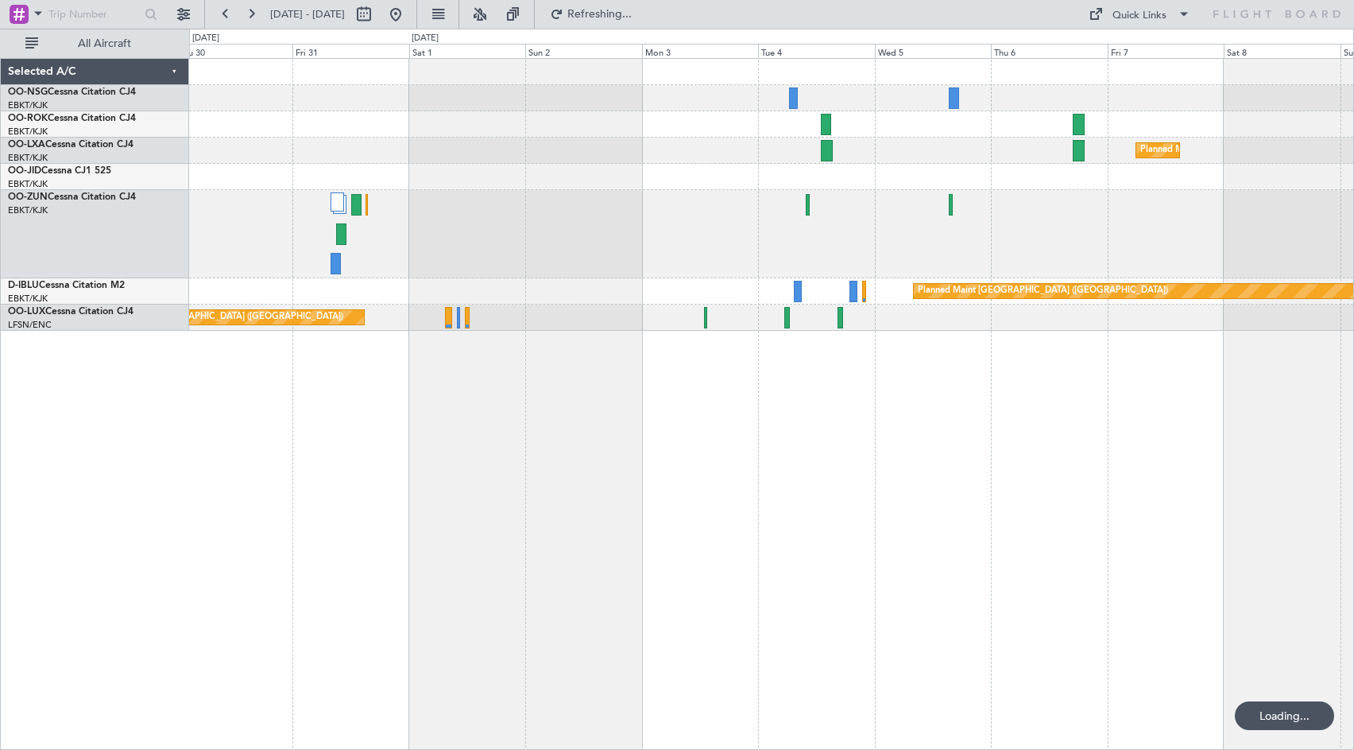
click at [463, 179] on div at bounding box center [771, 177] width 1164 height 26
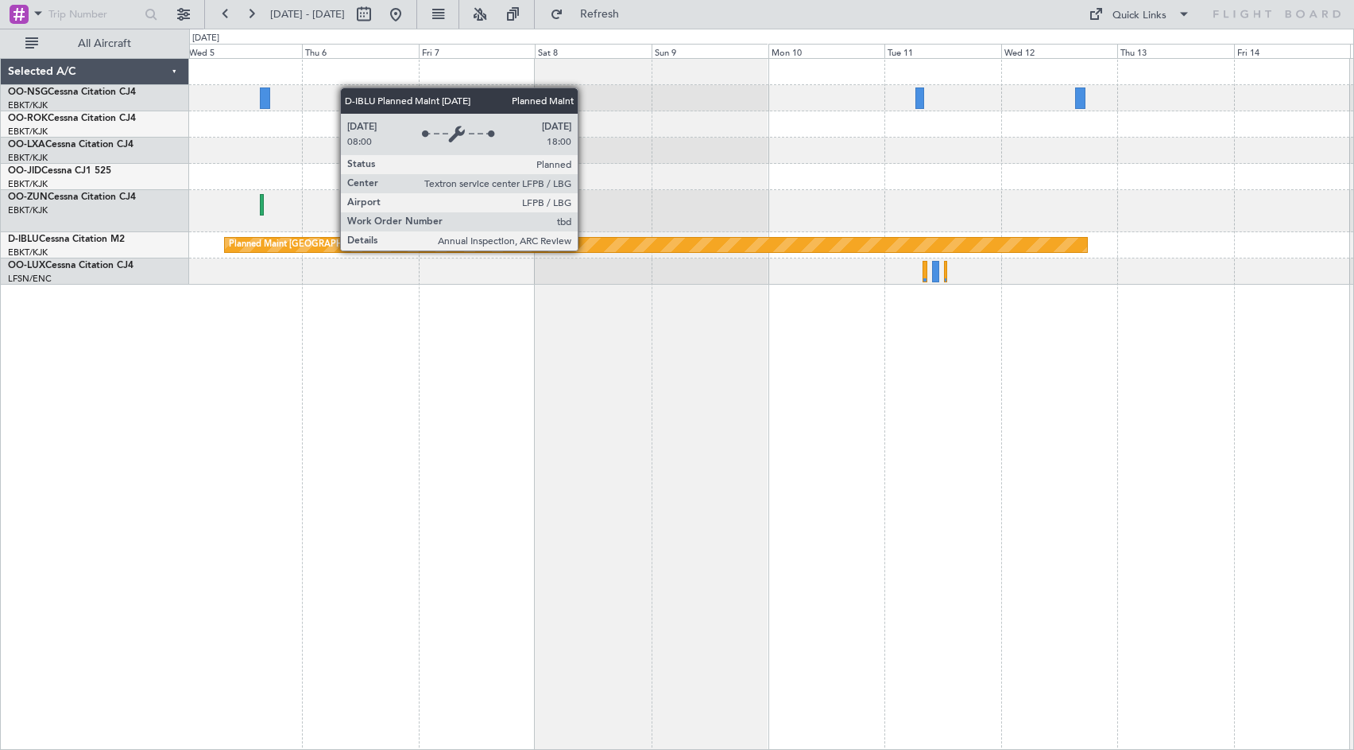
click at [395, 250] on div "Planned Maint Kortrijk-[GEOGRAPHIC_DATA] Planned Maint [GEOGRAPHIC_DATA] ([GEOG…" at bounding box center [771, 172] width 1164 height 226
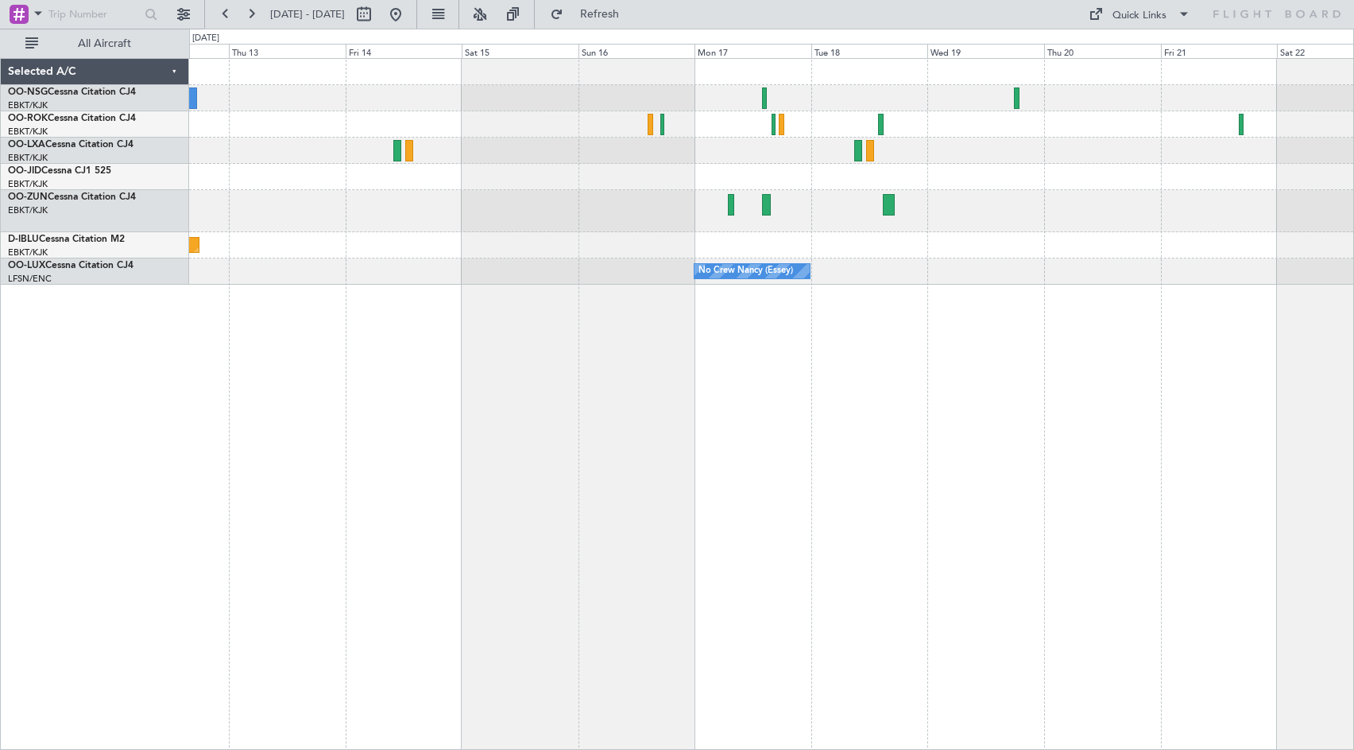
click at [353, 185] on div at bounding box center [771, 177] width 1164 height 26
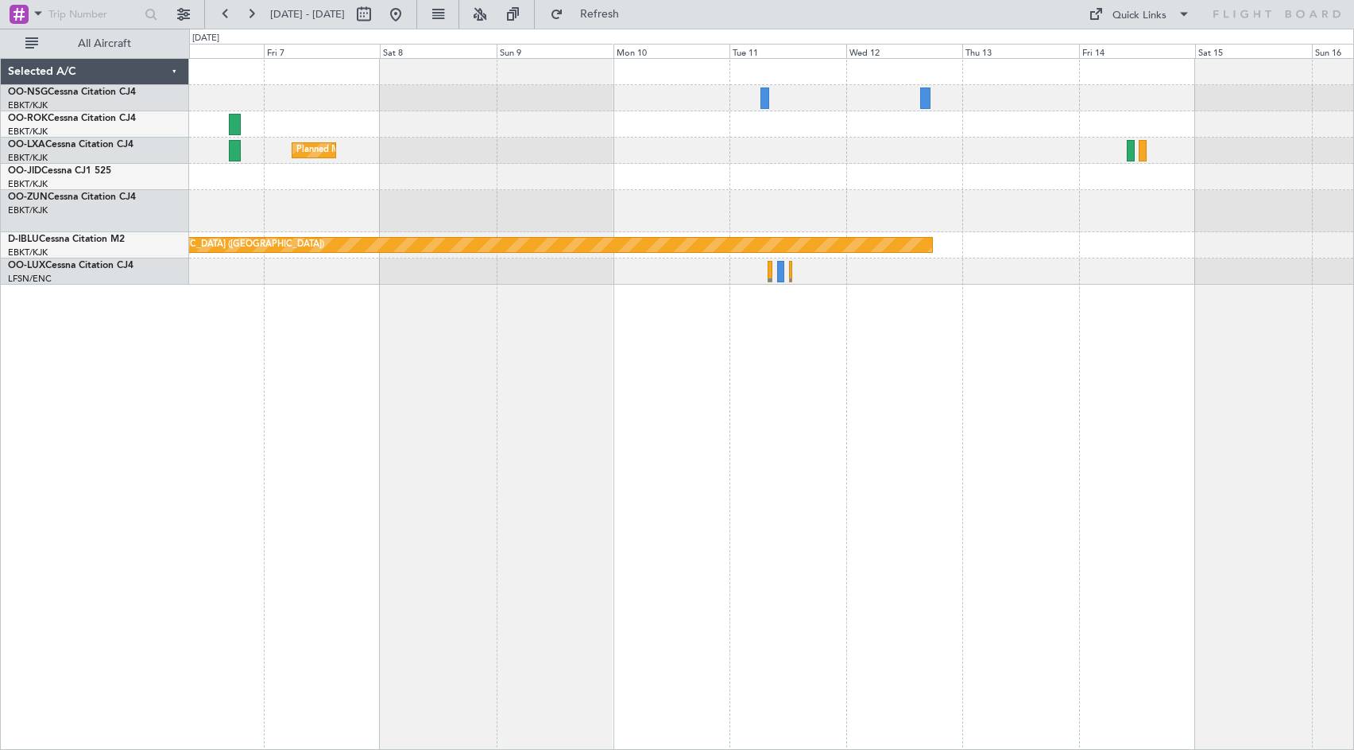
click at [1211, 217] on div "Planned Maint Kortrijk-[GEOGRAPHIC_DATA] Planned Maint [GEOGRAPHIC_DATA] ([GEOG…" at bounding box center [771, 172] width 1164 height 226
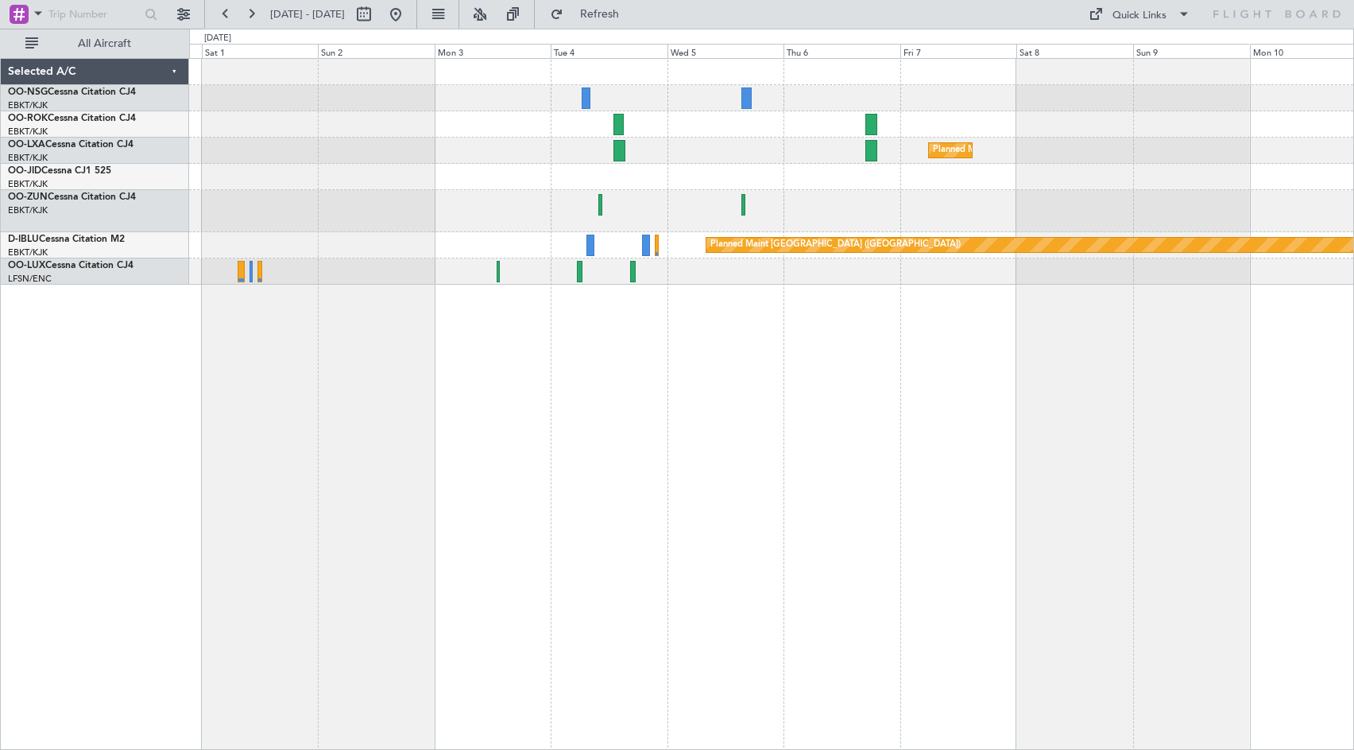
click at [1097, 335] on div "Planned Maint Kortrijk-[GEOGRAPHIC_DATA] Planned Maint [GEOGRAPHIC_DATA] ([GEOG…" at bounding box center [771, 404] width 1165 height 692
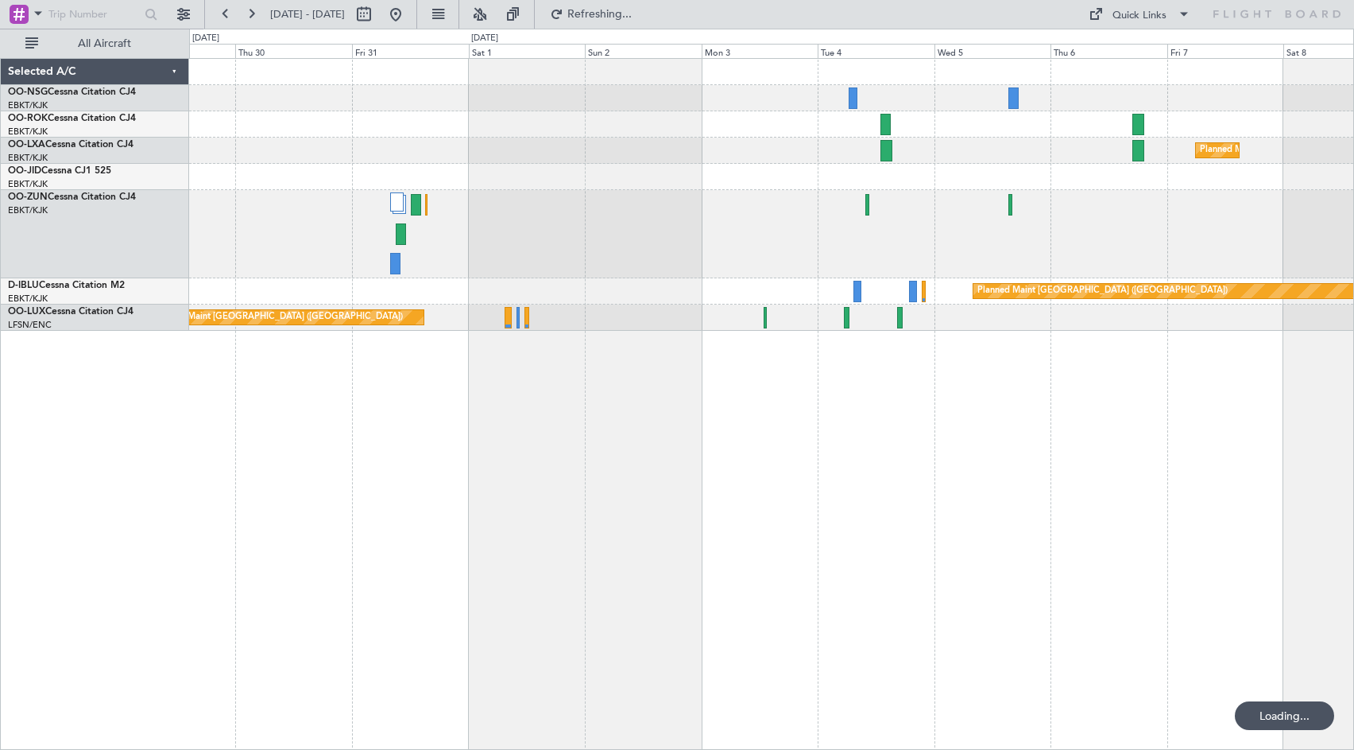
click at [1048, 339] on div "Planned Maint Kortrijk-[GEOGRAPHIC_DATA] Planned Maint [GEOGRAPHIC_DATA] ([GEOG…" at bounding box center [771, 404] width 1165 height 692
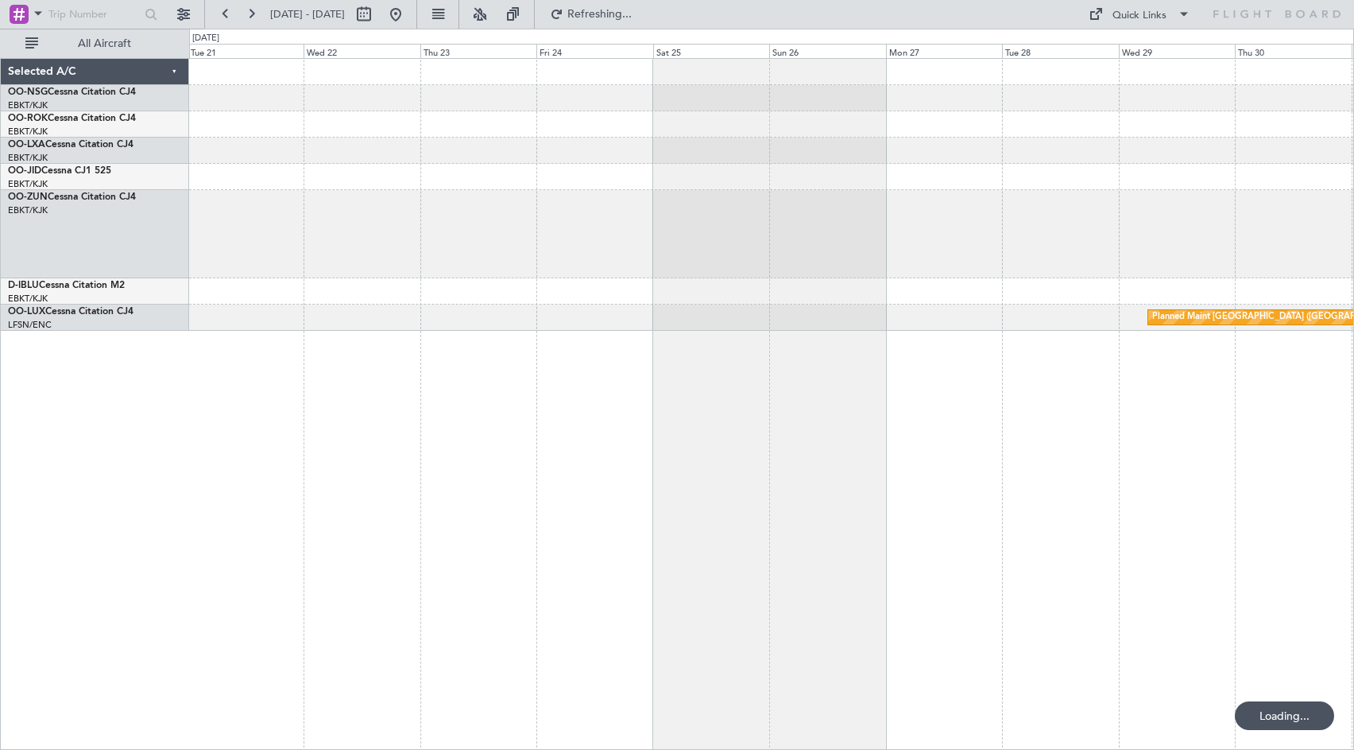
click at [1168, 351] on div "No Crew Kortrijk-[GEOGRAPHIC_DATA] Planned Maint [GEOGRAPHIC_DATA] ([GEOGRAPHIC…" at bounding box center [771, 404] width 1165 height 692
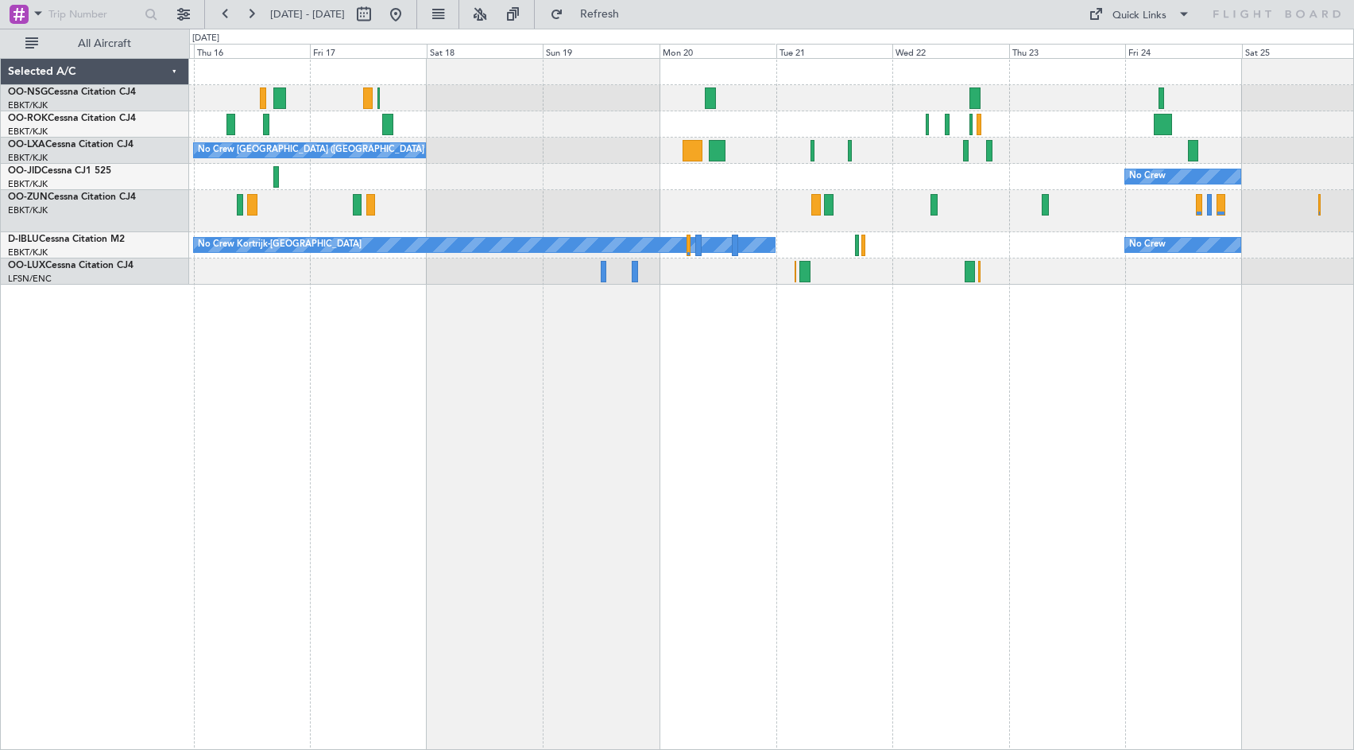
click at [1112, 206] on div at bounding box center [771, 211] width 1164 height 42
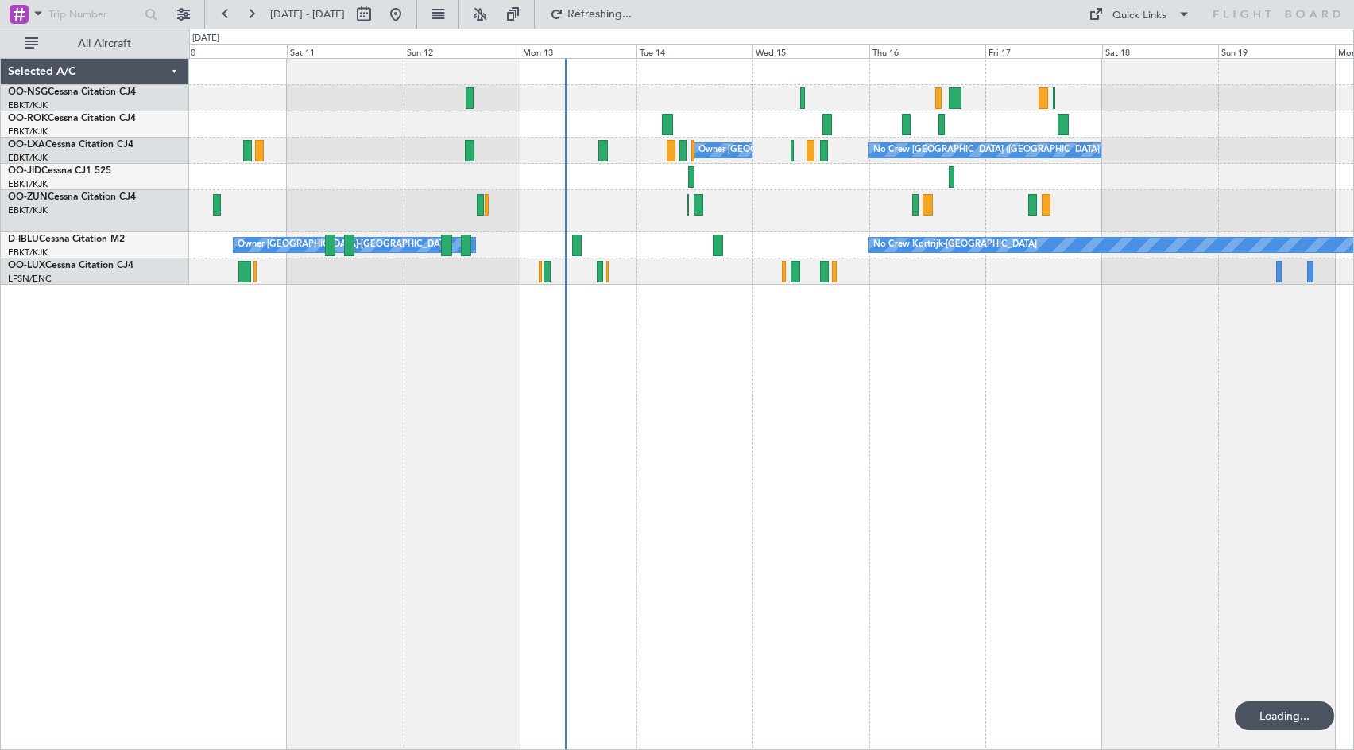
click at [1031, 188] on div at bounding box center [771, 177] width 1164 height 26
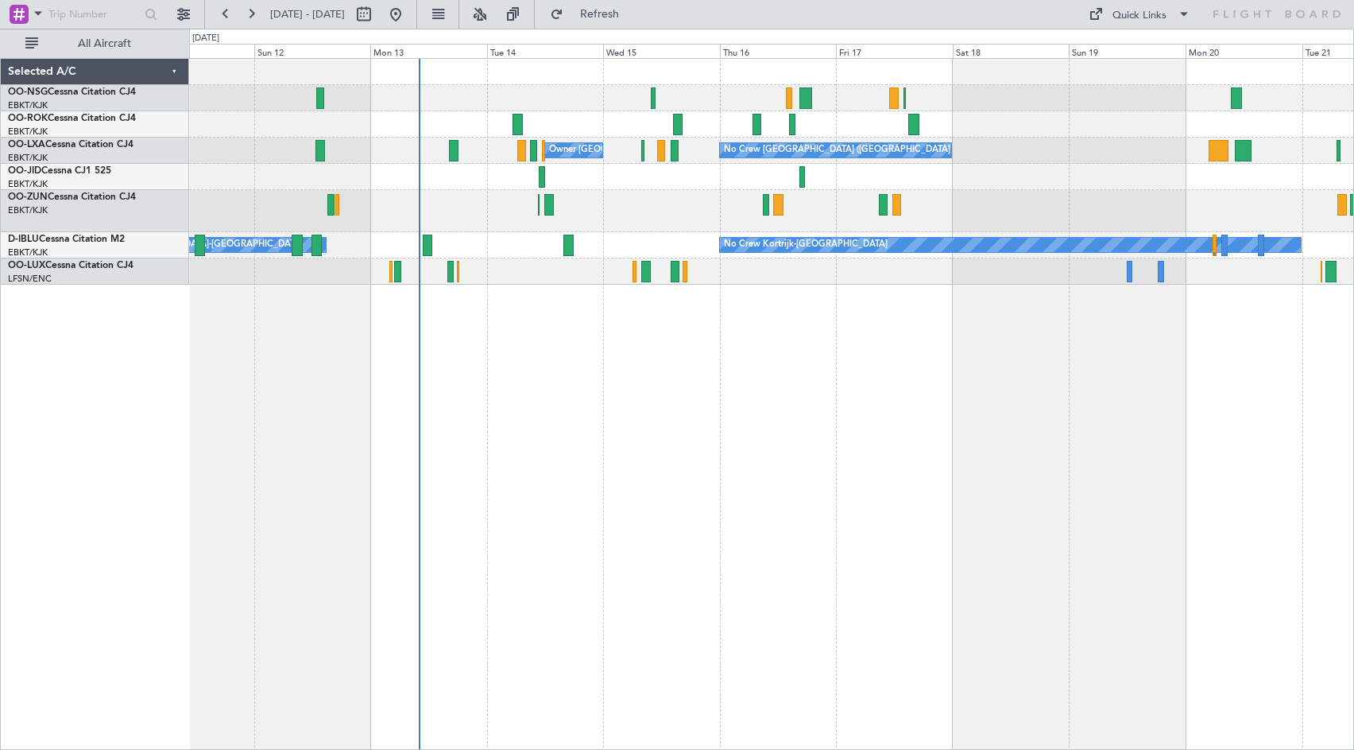
click at [1073, 138] on div "No Crew [GEOGRAPHIC_DATA] ([GEOGRAPHIC_DATA] National) Owner [GEOGRAPHIC_DATA]-…" at bounding box center [771, 172] width 1164 height 226
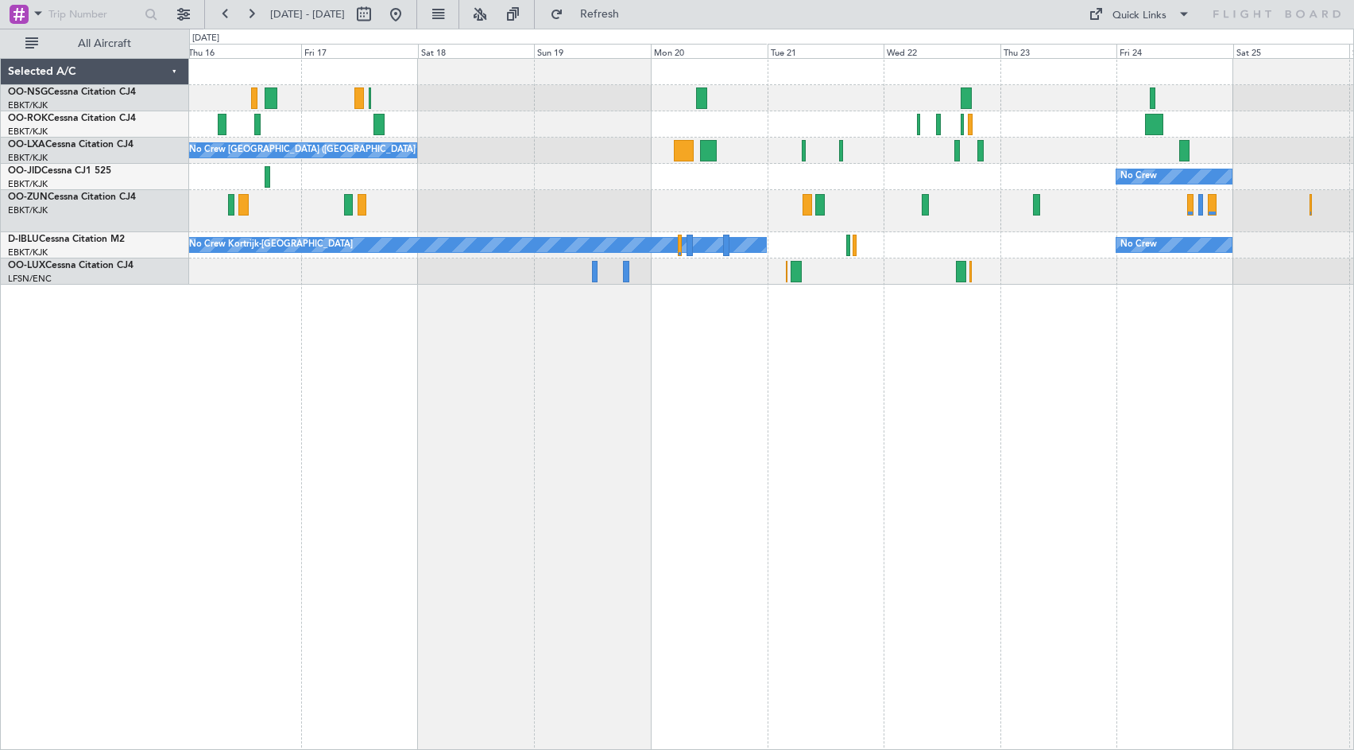
click at [548, 136] on div at bounding box center [771, 124] width 1164 height 26
click at [614, 8] on button "Refresh" at bounding box center [590, 14] width 95 height 25
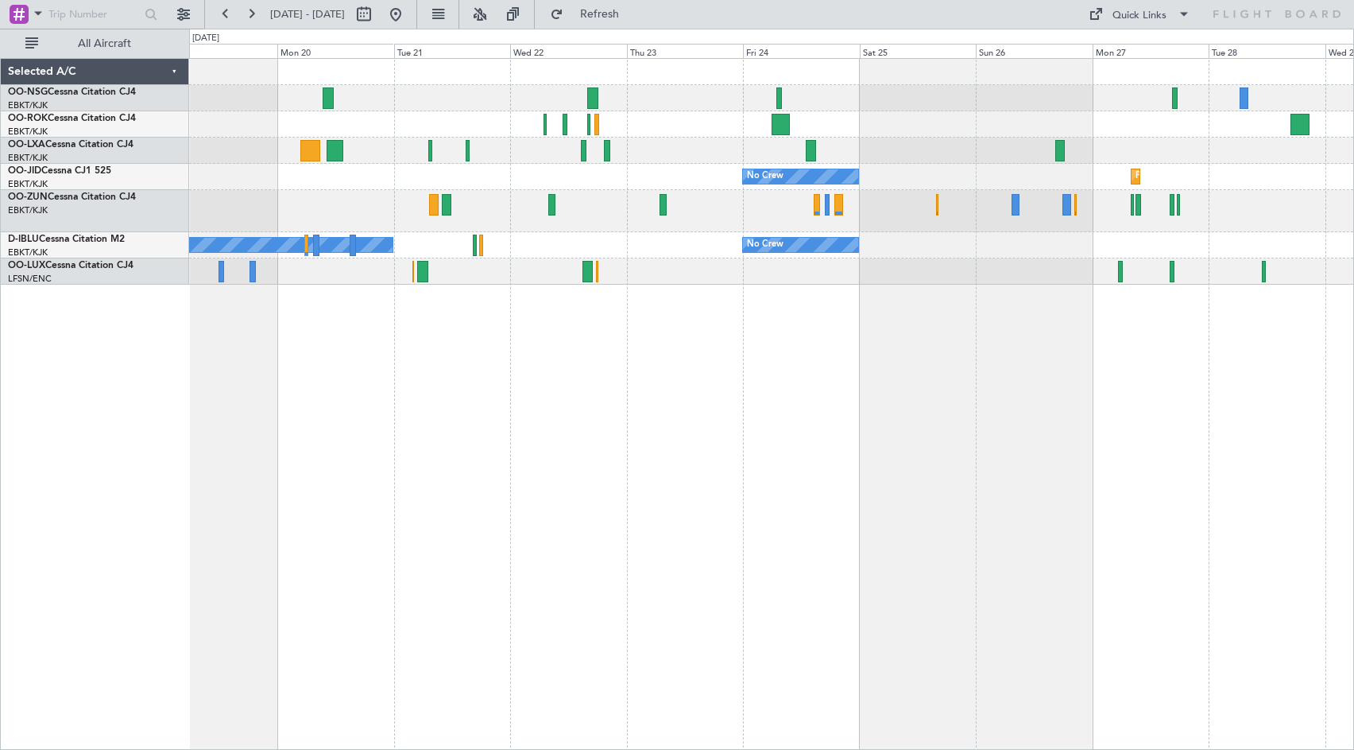
click at [822, 122] on div "No Crew [GEOGRAPHIC_DATA] ([GEOGRAPHIC_DATA] National) No Crew Planned Maint [G…" at bounding box center [771, 172] width 1164 height 226
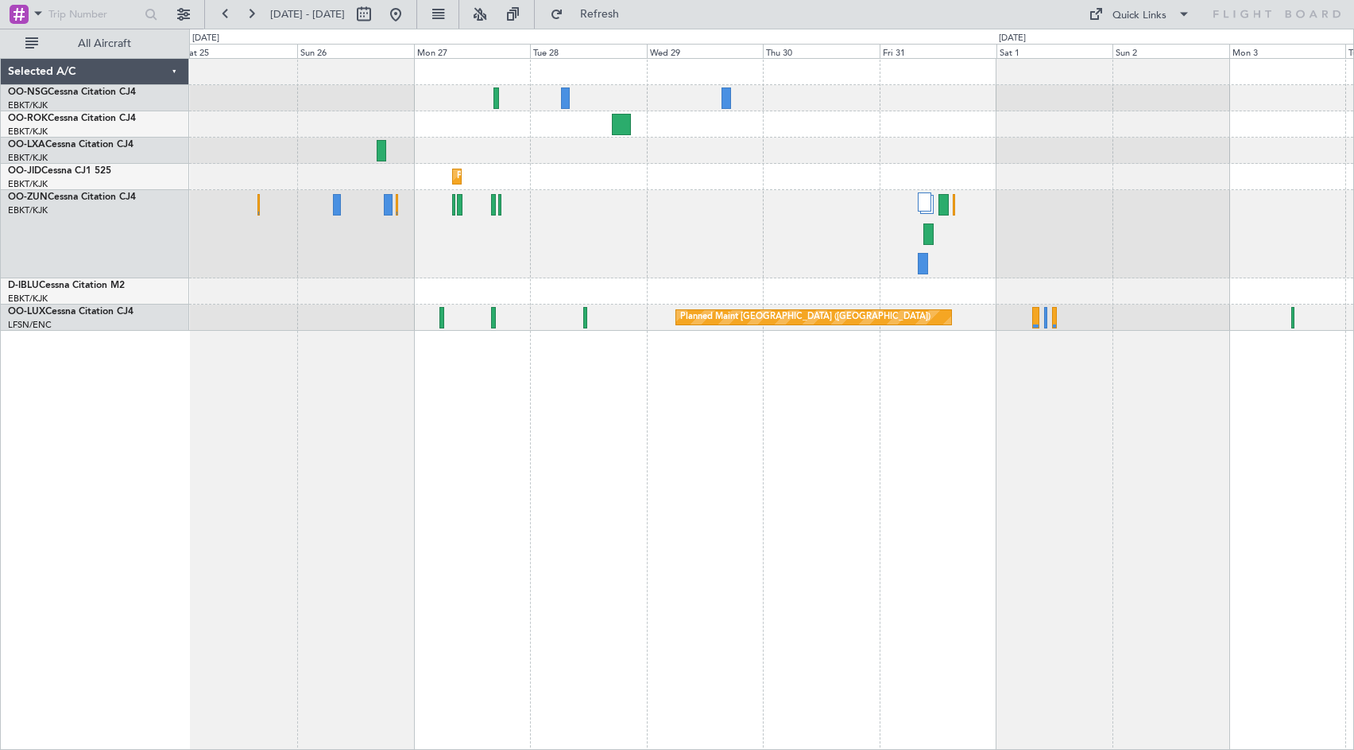
click at [575, 90] on div at bounding box center [771, 98] width 1164 height 26
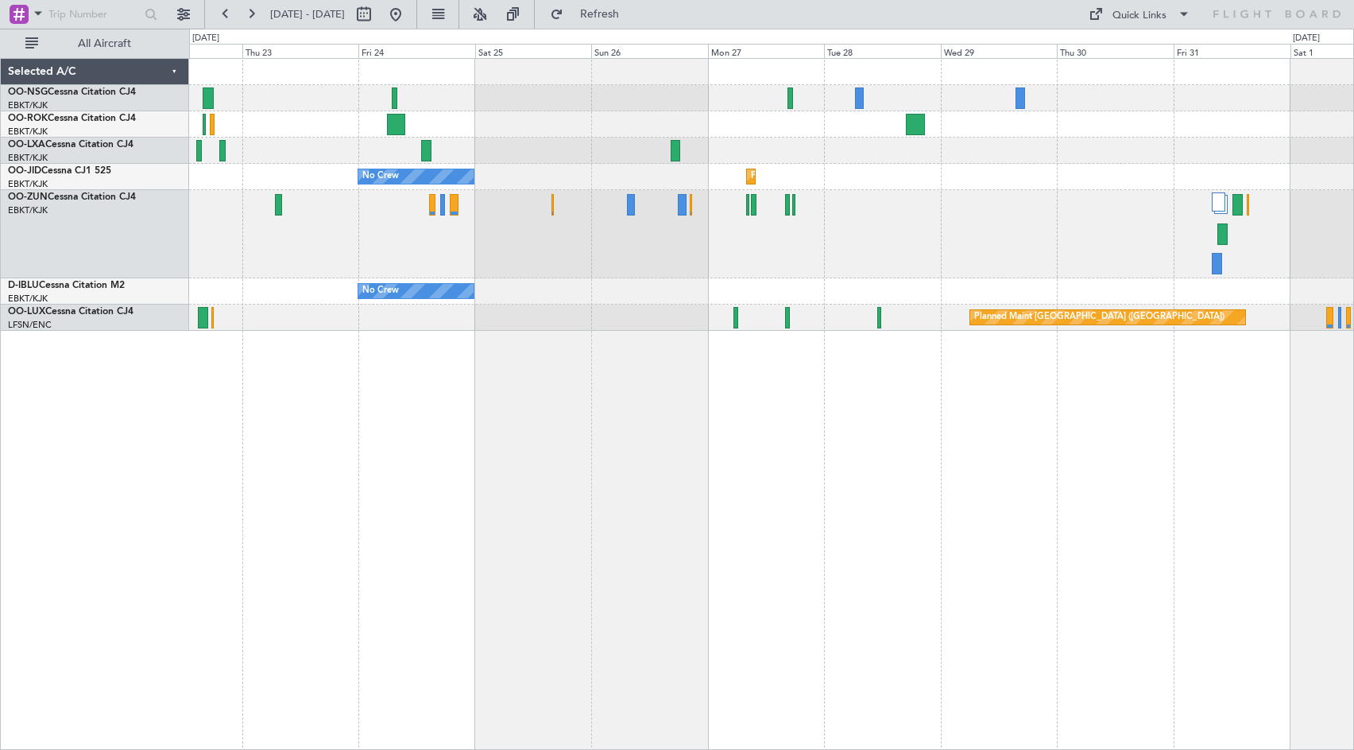
click at [770, 436] on div "Planned Maint Kortrijk-[GEOGRAPHIC_DATA] No Crew No Crew No Crew Kortrijk-[GEOG…" at bounding box center [771, 404] width 1165 height 692
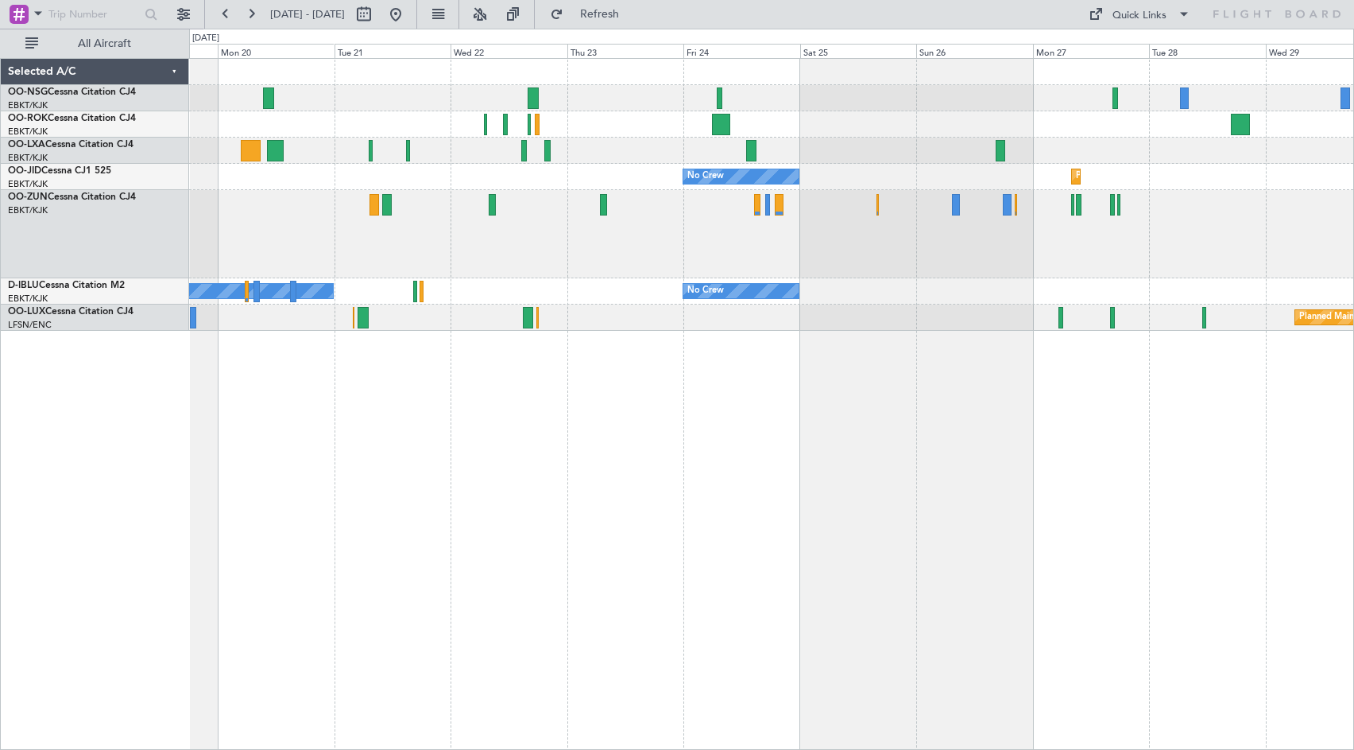
click at [793, 412] on div "No Crew [GEOGRAPHIC_DATA] ([GEOGRAPHIC_DATA] National) Planned Maint [GEOGRAPHI…" at bounding box center [771, 404] width 1165 height 692
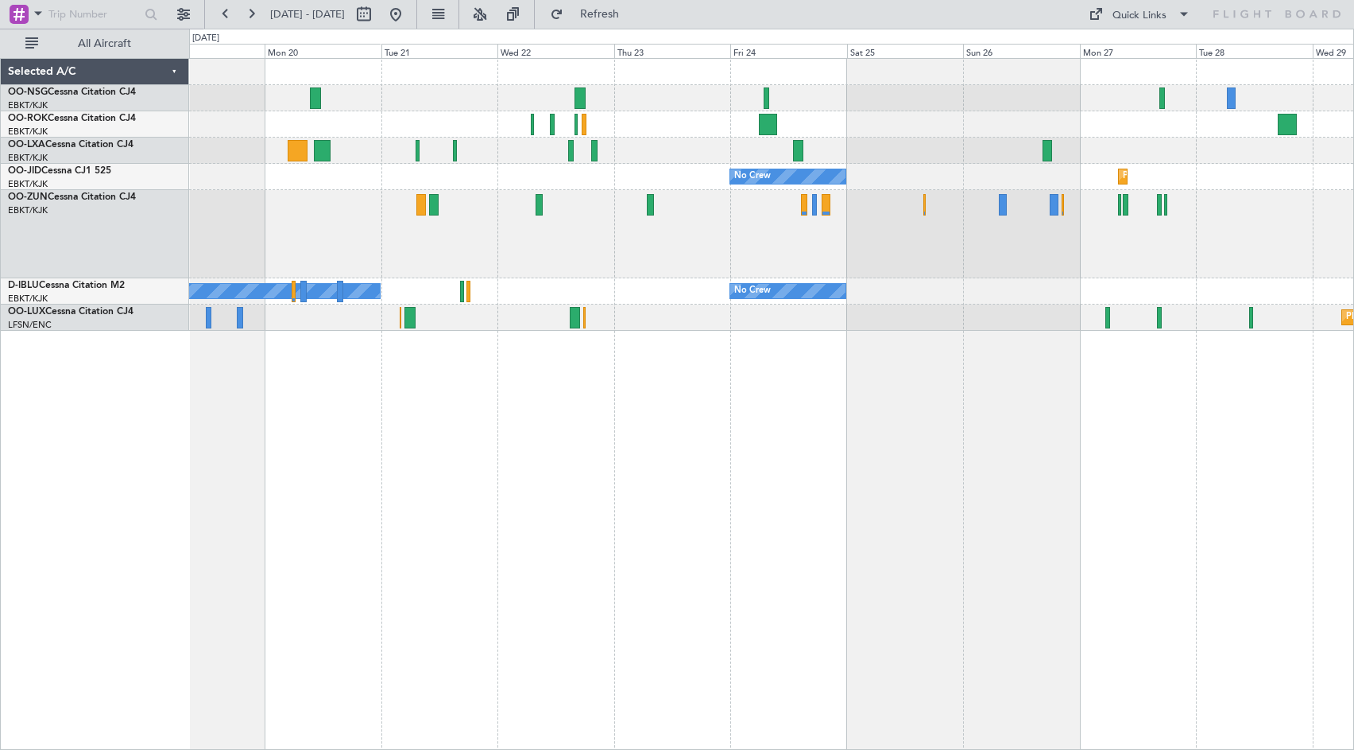
click at [755, 407] on div "No Crew [GEOGRAPHIC_DATA] ([GEOGRAPHIC_DATA] National) Planned Maint [GEOGRAPHI…" at bounding box center [771, 404] width 1165 height 692
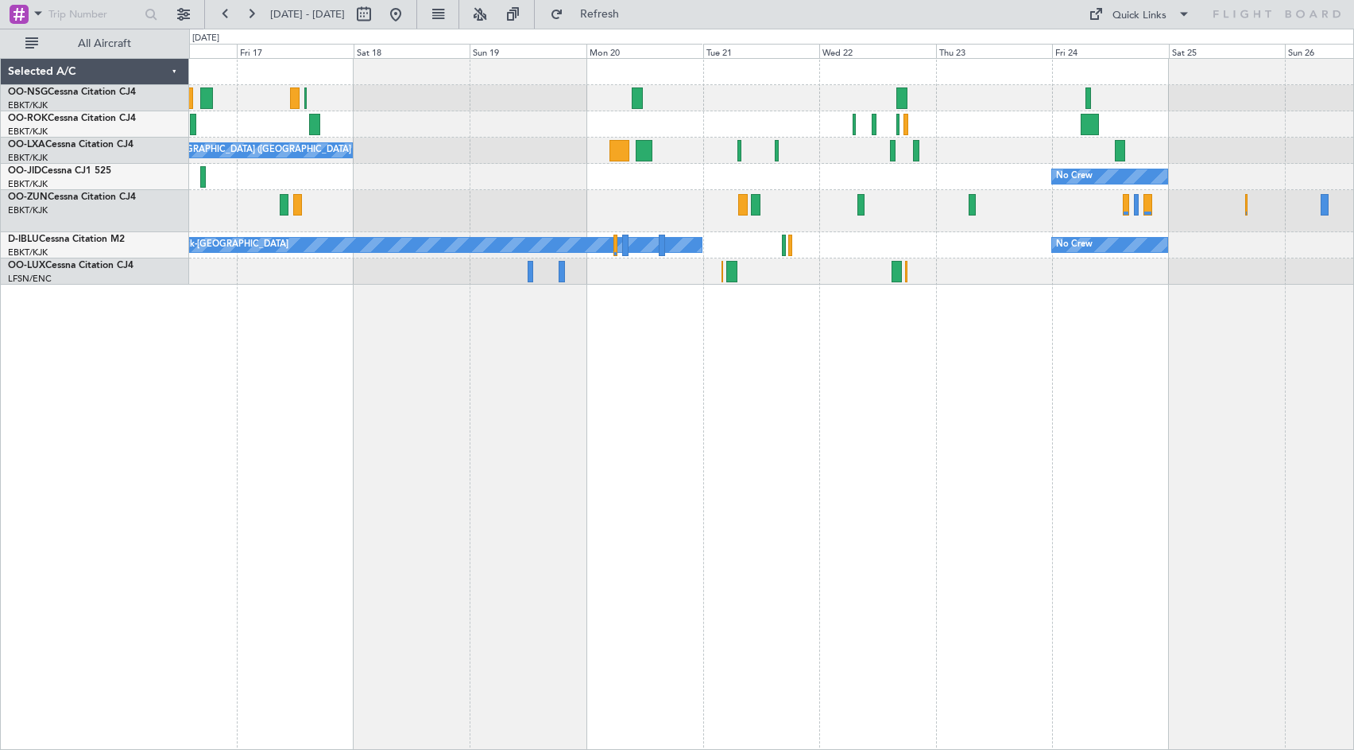
click at [1049, 375] on div "No Crew [GEOGRAPHIC_DATA] ([GEOGRAPHIC_DATA] National) Owner [GEOGRAPHIC_DATA]-…" at bounding box center [771, 404] width 1165 height 692
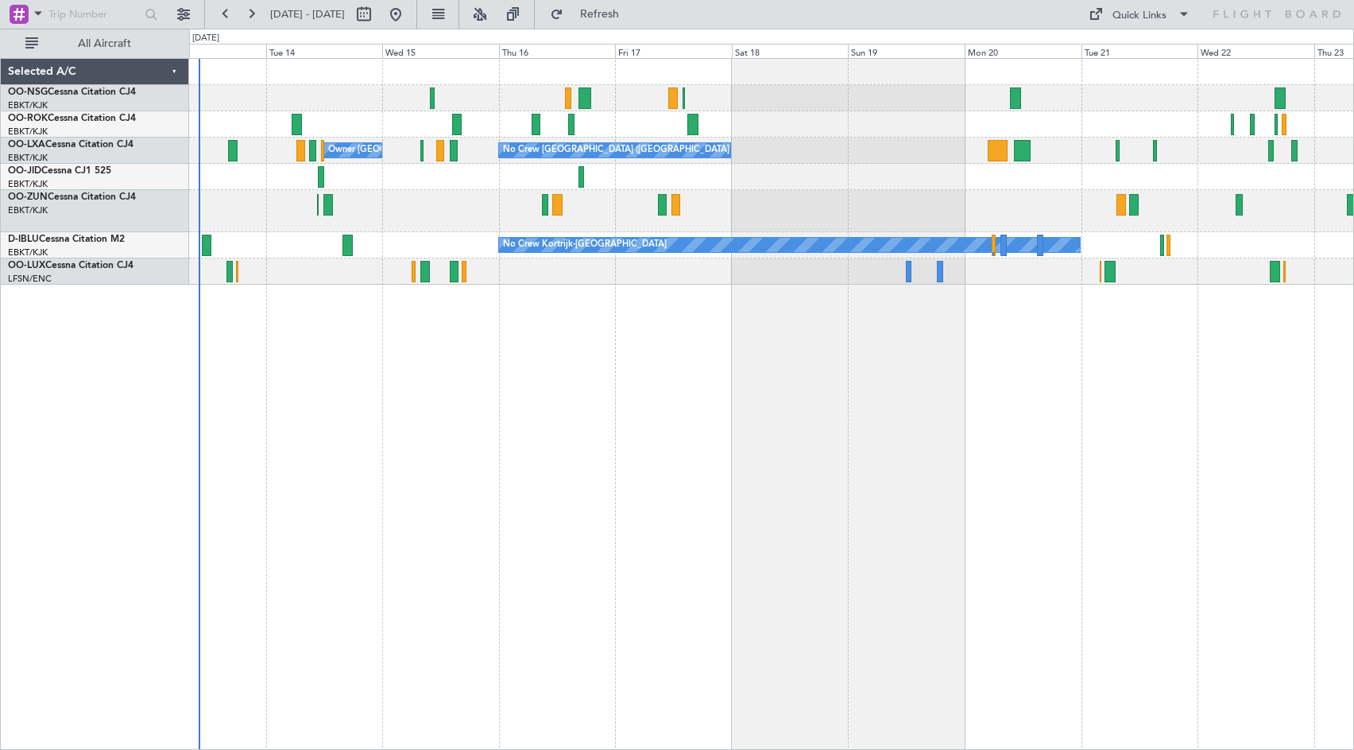
click at [826, 362] on div "No Crew [GEOGRAPHIC_DATA] ([GEOGRAPHIC_DATA] National) Owner [GEOGRAPHIC_DATA]-…" at bounding box center [771, 404] width 1165 height 692
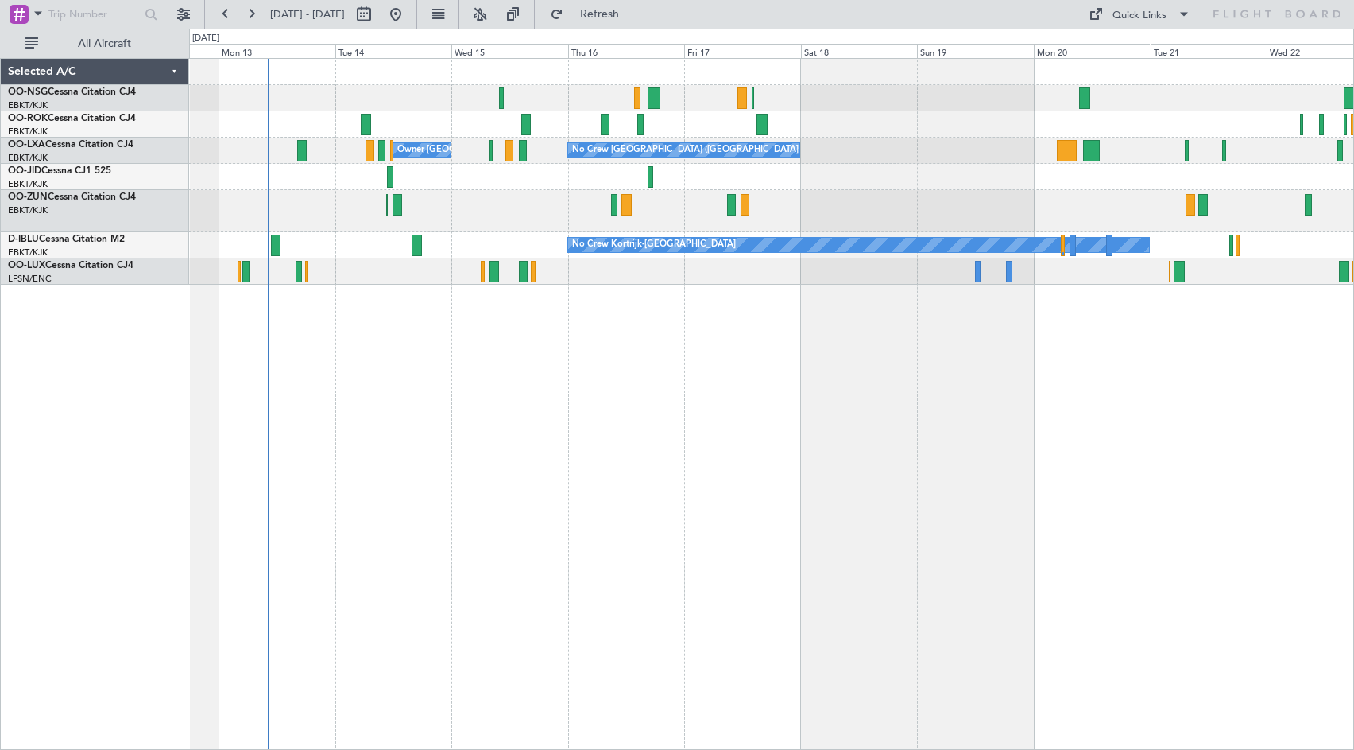
click at [612, 367] on div "No Crew [GEOGRAPHIC_DATA] ([GEOGRAPHIC_DATA] National) Owner [GEOGRAPHIC_DATA]-…" at bounding box center [771, 404] width 1165 height 692
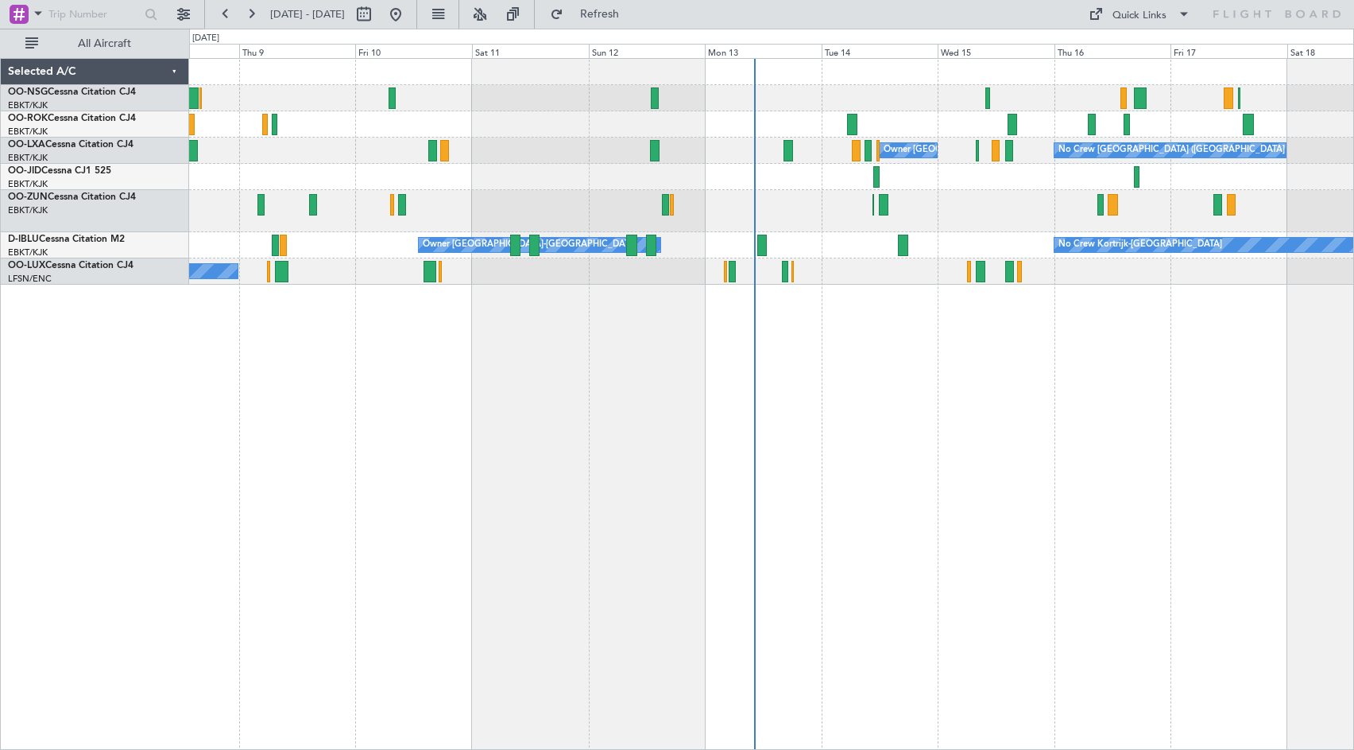
click at [1093, 378] on div "No Crew [GEOGRAPHIC_DATA] ([GEOGRAPHIC_DATA] National) Owner [GEOGRAPHIC_DATA]-…" at bounding box center [771, 404] width 1165 height 692
